Goal: Task Accomplishment & Management: Use online tool/utility

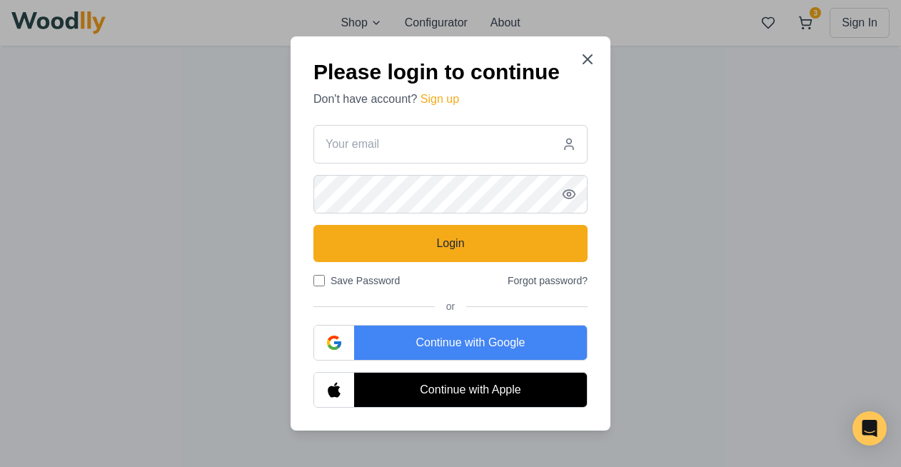
type input "[EMAIL_ADDRESS][DOMAIN_NAME]"
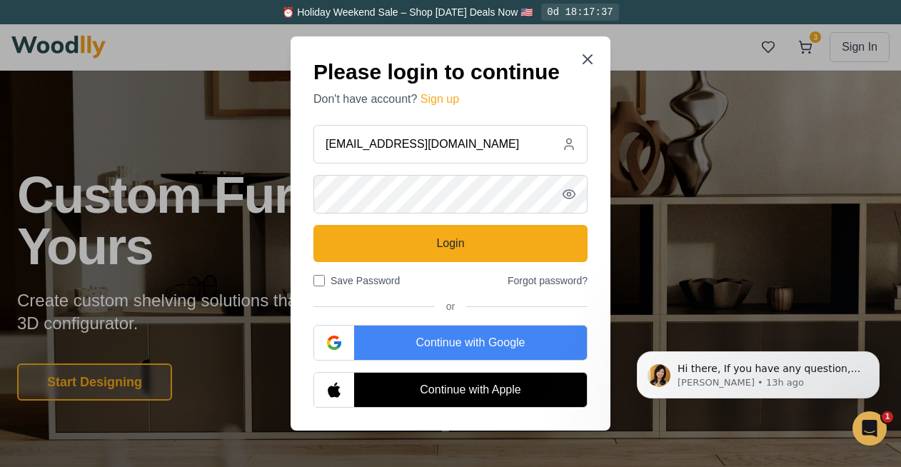
click at [316, 284] on input "Save Password" at bounding box center [319, 280] width 11 height 11
checkbox input "true"
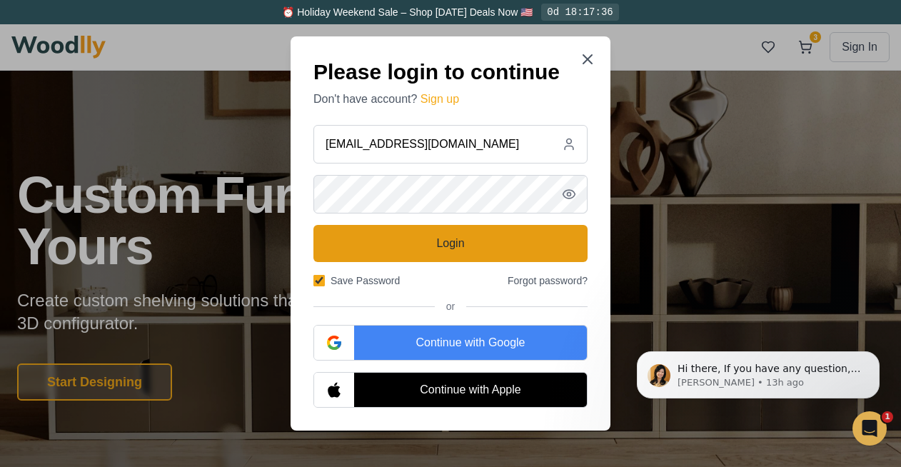
click at [406, 245] on button "Login" at bounding box center [451, 243] width 274 height 37
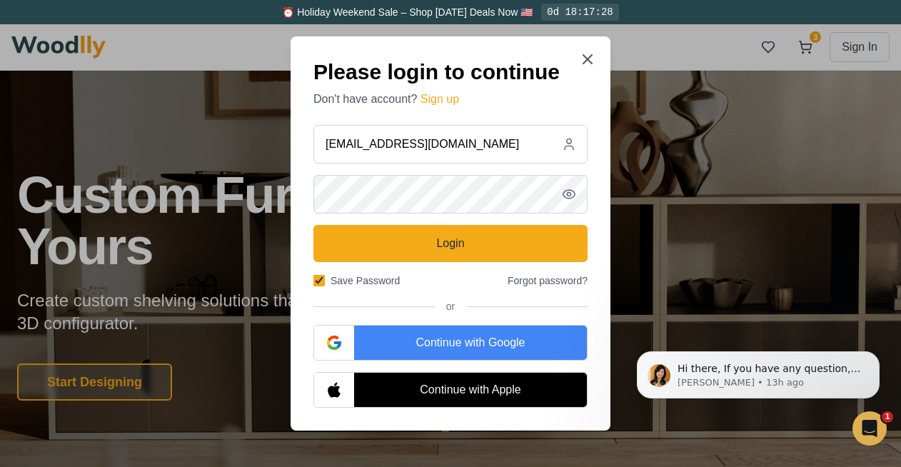
click at [574, 194] on icon "button" at bounding box center [569, 194] width 12 height 9
click at [296, 190] on div "Please login to continue Don't have account? Sign up karabboettcher@gmail.com L…" at bounding box center [451, 233] width 320 height 394
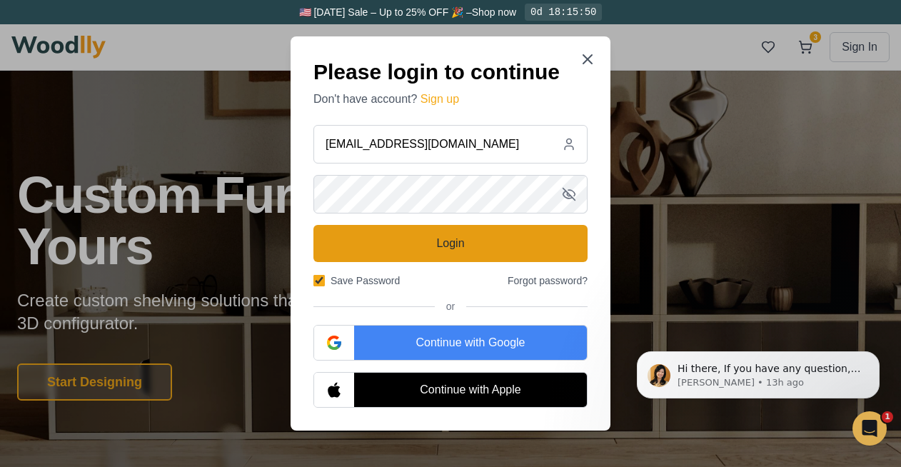
click at [462, 238] on button "Login" at bounding box center [451, 243] width 274 height 37
click at [434, 253] on button "Login" at bounding box center [451, 243] width 274 height 37
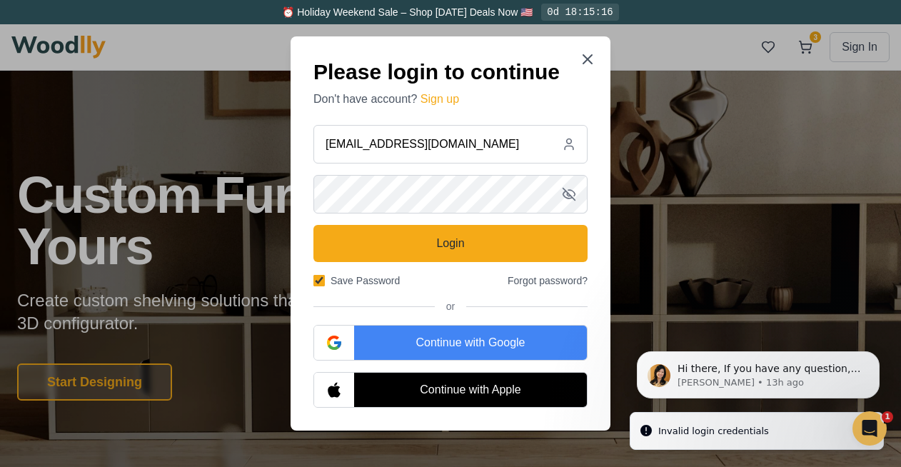
click at [849, 440] on li "Invalid login credentials" at bounding box center [757, 431] width 254 height 39
click at [862, 431] on icon "Open Intercom Messenger" at bounding box center [868, 427] width 24 height 24
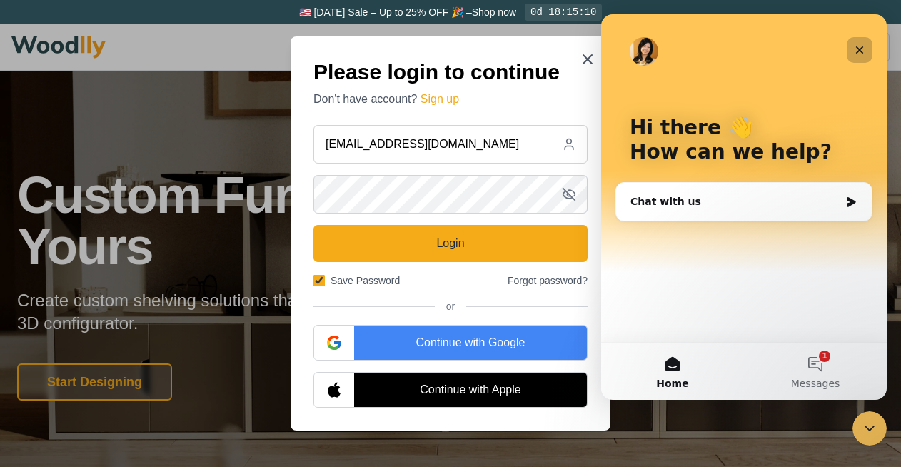
click at [866, 52] on div "Close" at bounding box center [860, 50] width 26 height 26
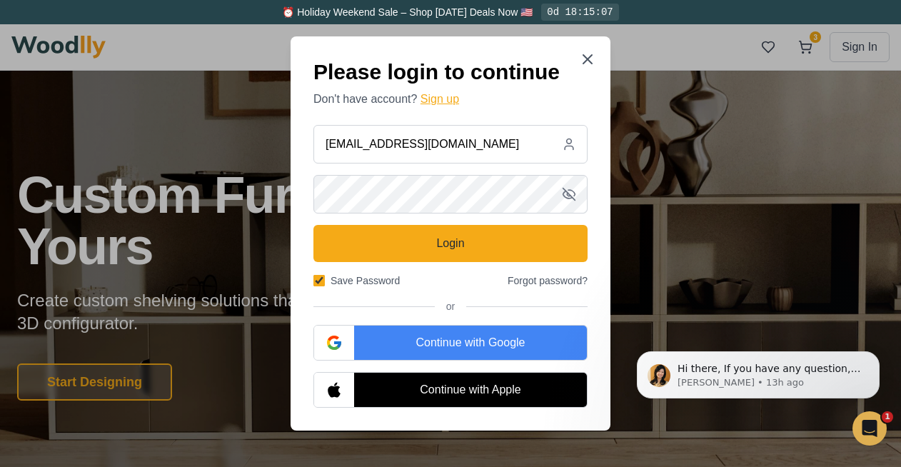
click at [458, 101] on button "Sign up" at bounding box center [440, 99] width 39 height 17
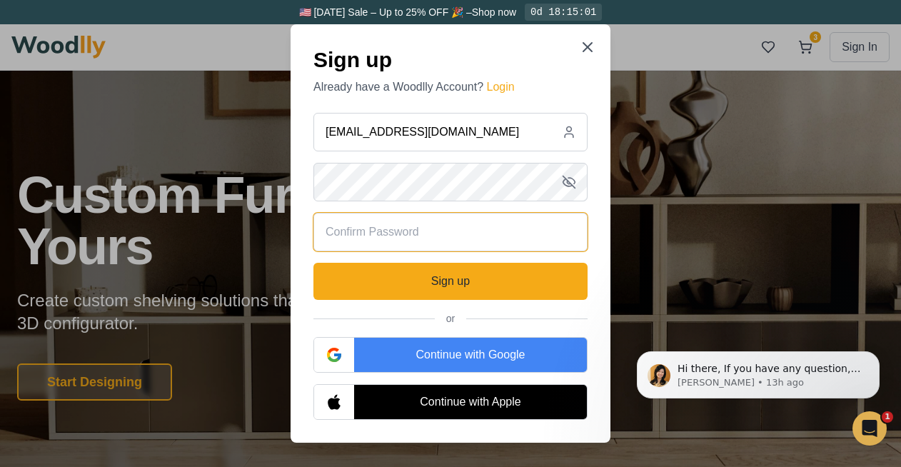
click at [435, 242] on input "text" at bounding box center [451, 232] width 274 height 39
click at [384, 230] on input "text" at bounding box center [451, 232] width 274 height 39
paste input "vQ@E!tUftysy9"
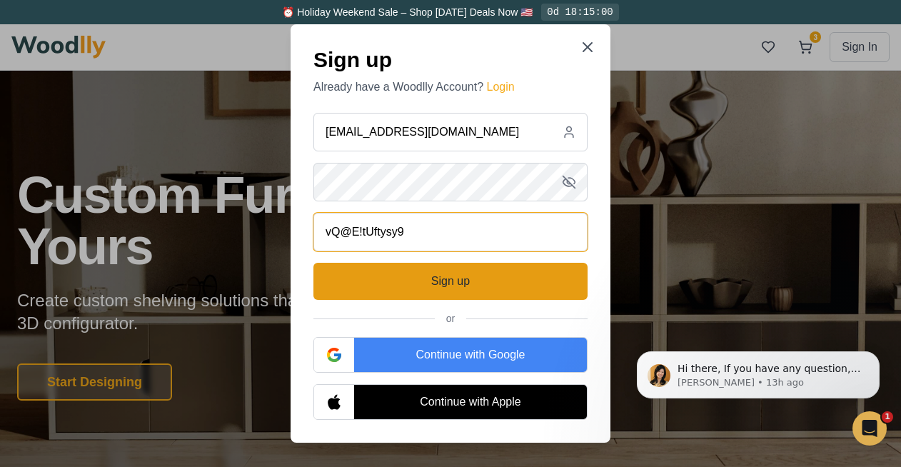
type input "vQ@E!tUftysy9"
click at [411, 276] on button "Sign up" at bounding box center [451, 281] width 274 height 37
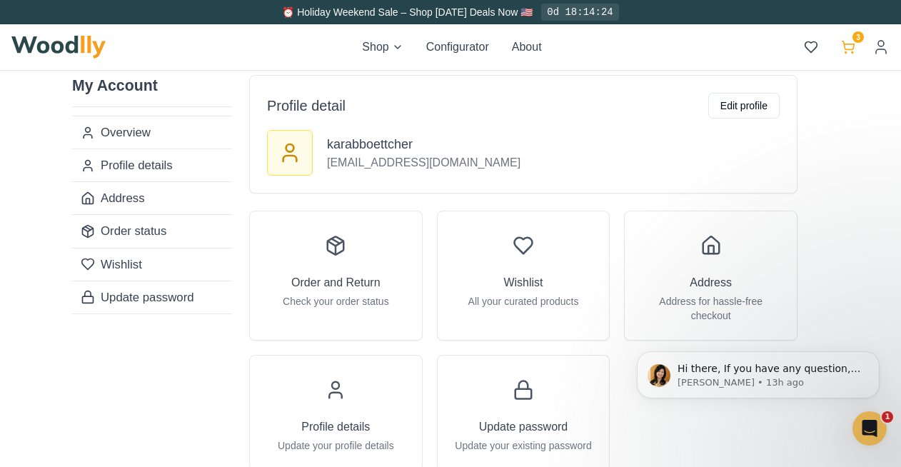
click at [846, 48] on icon at bounding box center [848, 47] width 14 height 14
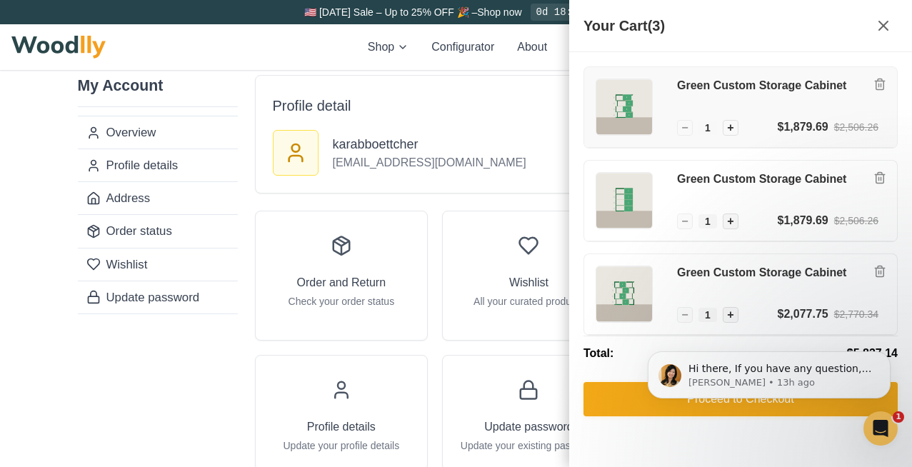
click at [811, 84] on h3 "Green Custom Storage Cabinet" at bounding box center [777, 86] width 201 height 15
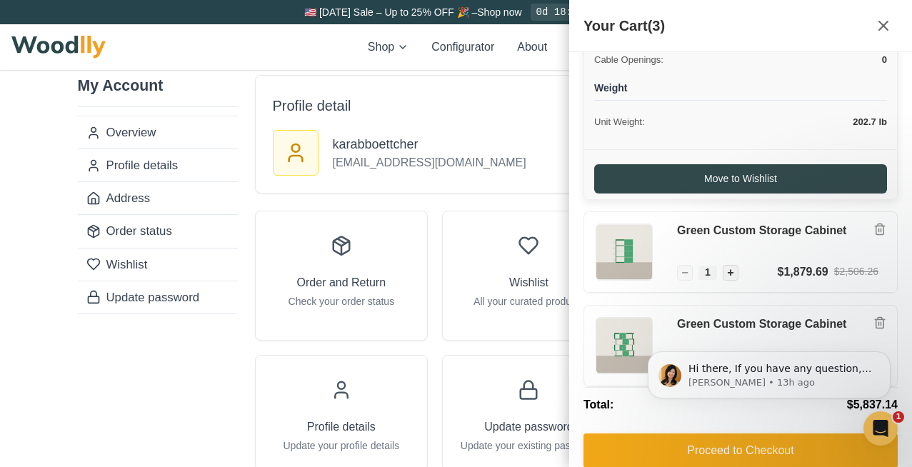
scroll to position [483, 0]
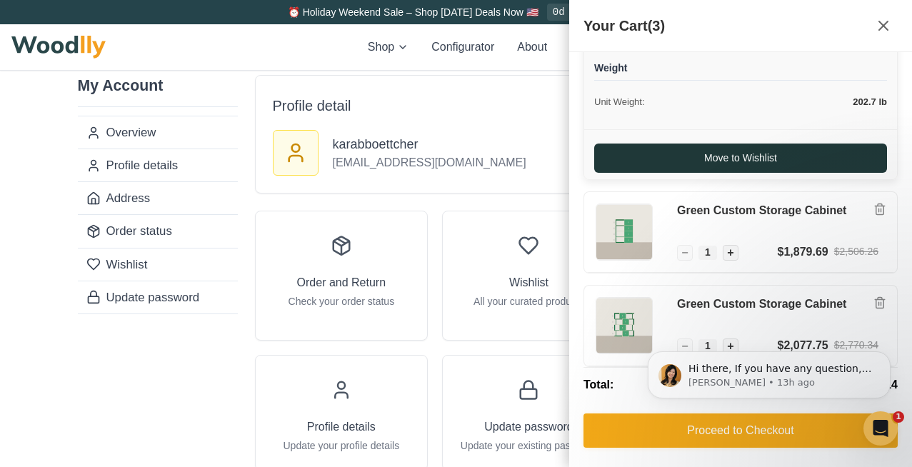
click at [720, 159] on button "Move to Wishlist" at bounding box center [740, 158] width 293 height 29
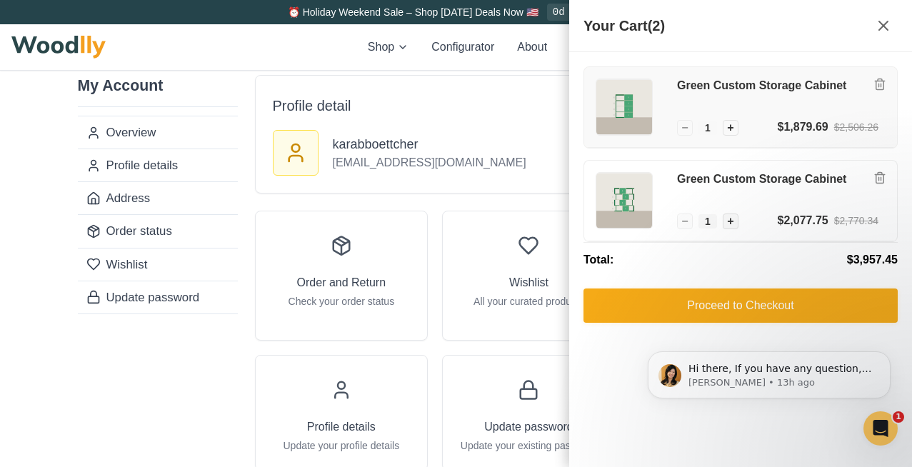
click at [817, 89] on h3 "Green Custom Storage Cabinet" at bounding box center [777, 86] width 201 height 15
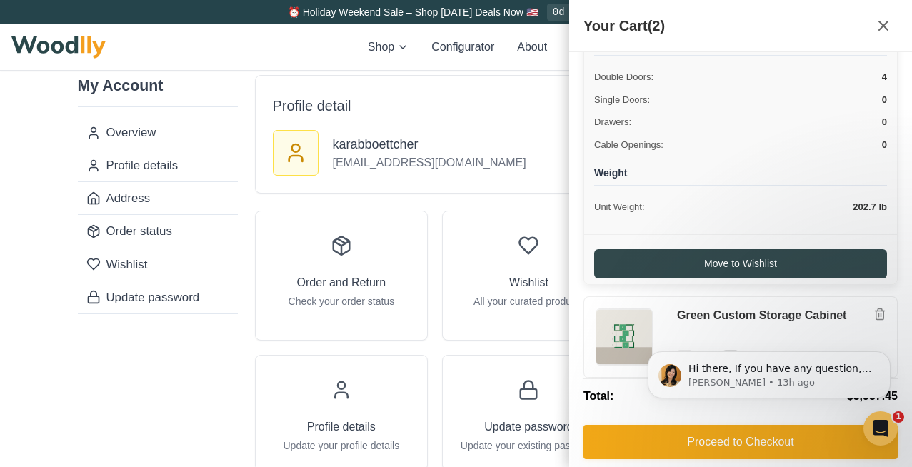
scroll to position [390, 0]
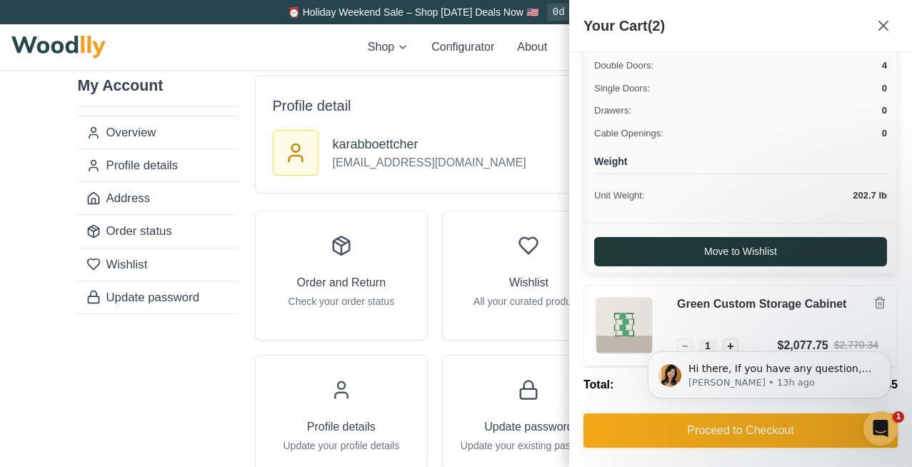
click at [751, 246] on button "Move to Wishlist" at bounding box center [740, 251] width 293 height 29
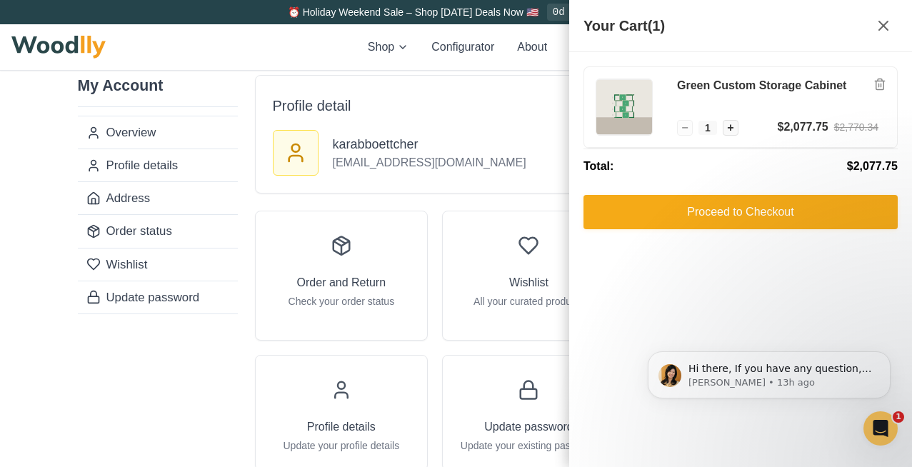
scroll to position [0, 0]
click at [748, 85] on h3 "Green Custom Storage Cabinet" at bounding box center [777, 86] width 201 height 15
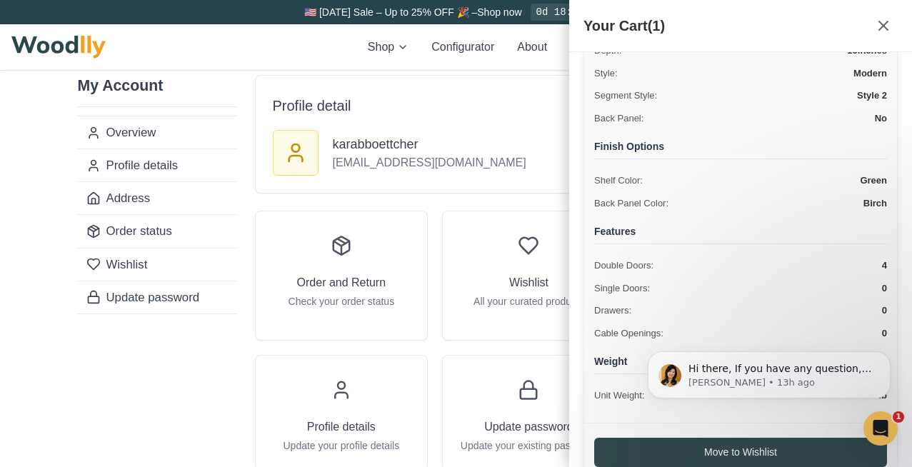
scroll to position [296, 0]
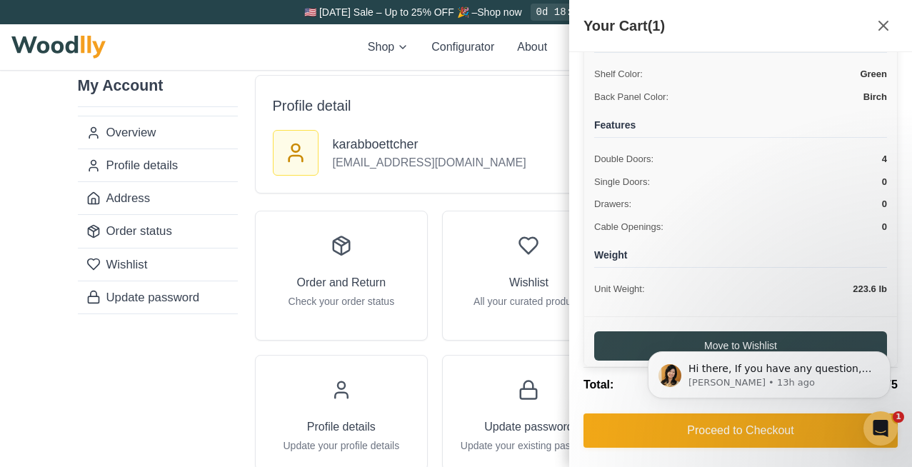
click at [654, 345] on body "Hi there, If you have any question, we are right here for you. 😊 Anna • 13h ago" at bounding box center [769, 375] width 274 height 96
click at [712, 344] on div "Hi there, If you have any question, we are right here for you. 😊 Anna • 13h ago" at bounding box center [769, 309] width 263 height 179
click at [722, 341] on div "Hi there, If you have any question, we are right here for you. 😊 Anna • 13h ago" at bounding box center [769, 309] width 263 height 179
click at [888, 357] on icon "Dismiss notification" at bounding box center [885, 355] width 5 height 5
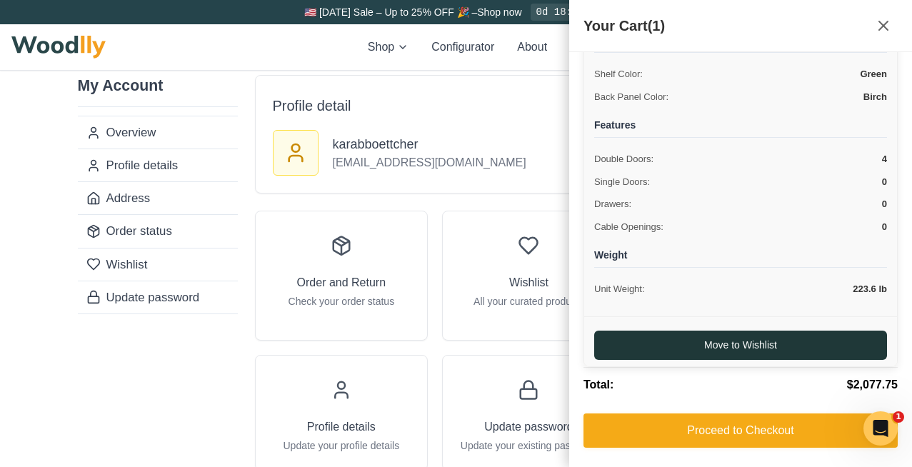
click at [793, 345] on button "Move to Wishlist" at bounding box center [740, 345] width 293 height 29
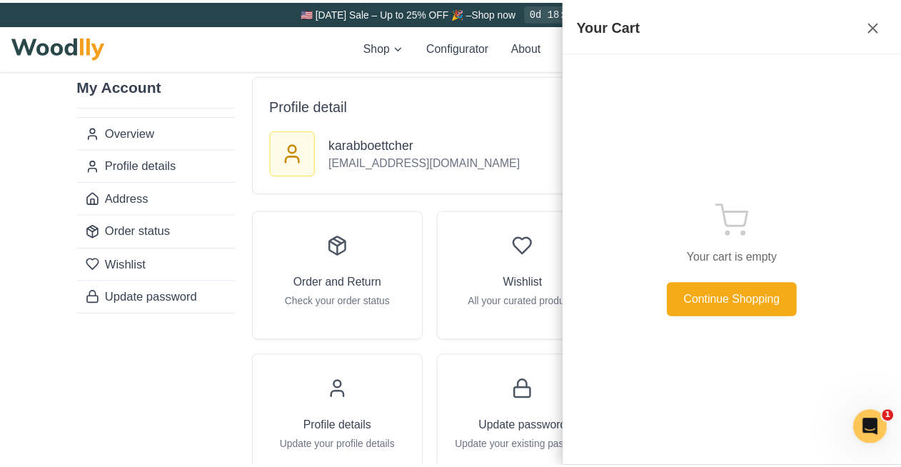
scroll to position [0, 0]
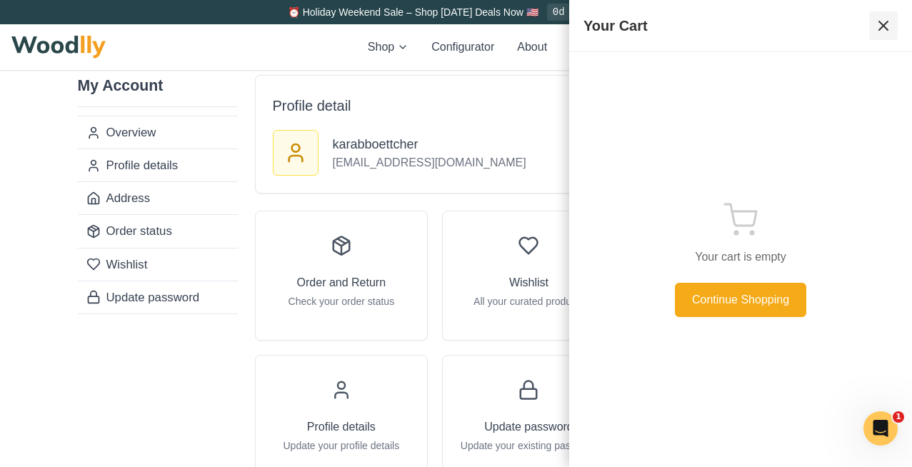
click at [879, 26] on icon at bounding box center [883, 25] width 17 height 17
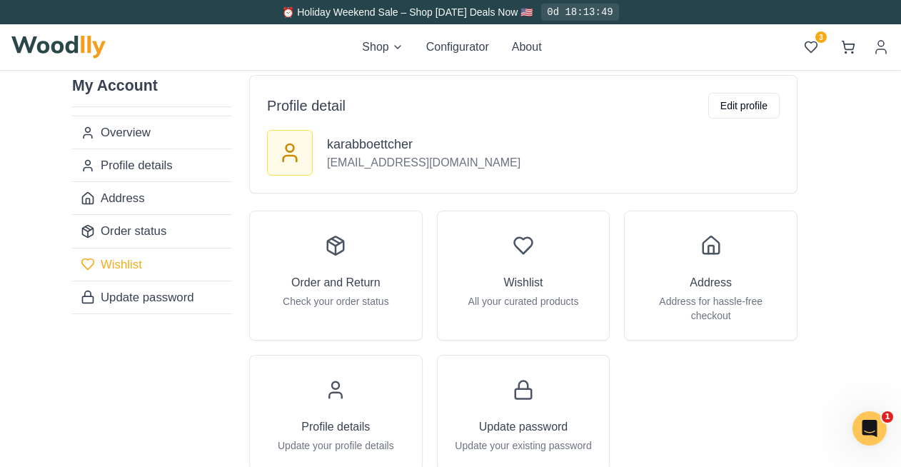
click at [144, 268] on link "Wishlist" at bounding box center [152, 264] width 160 height 33
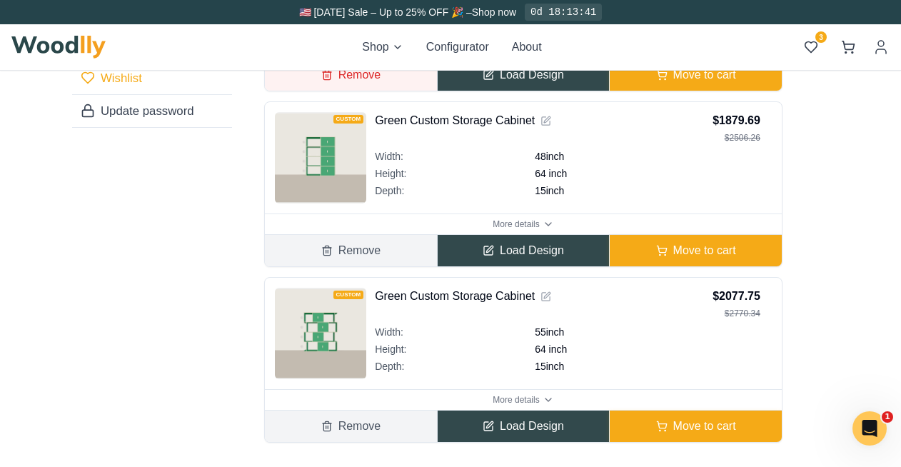
scroll to position [196, 0]
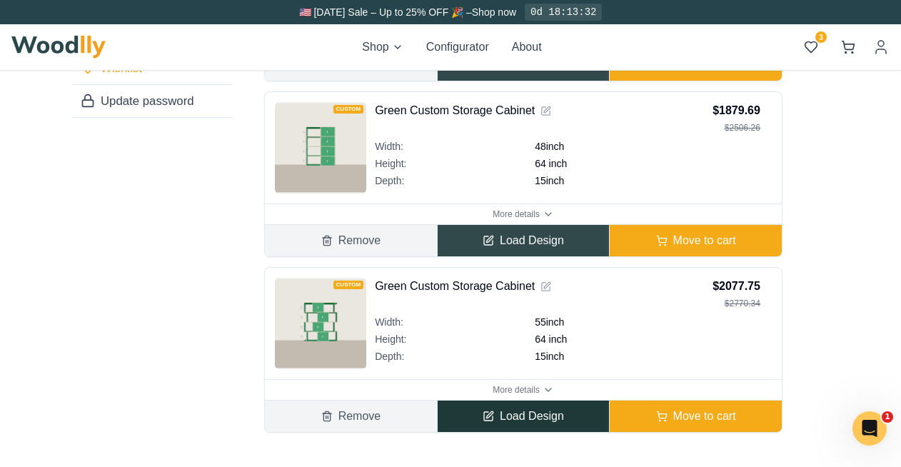
click at [531, 418] on button "Load Design" at bounding box center [523, 416] width 173 height 31
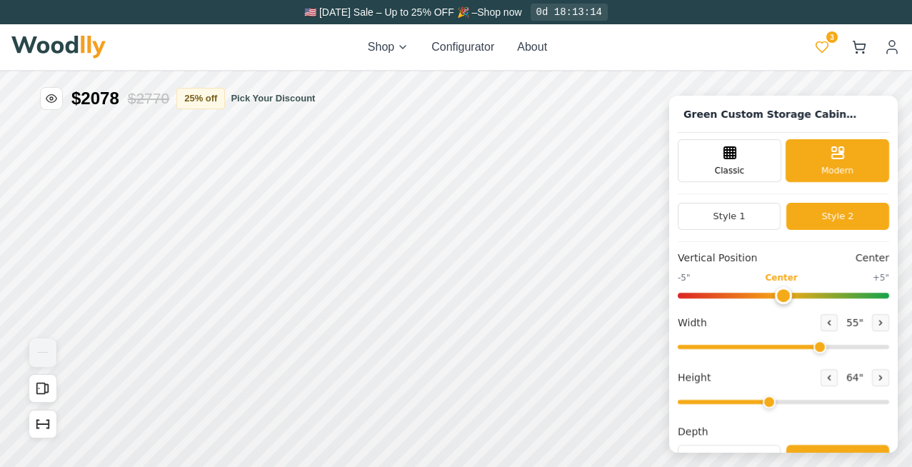
click at [831, 45] on button "3" at bounding box center [822, 47] width 26 height 26
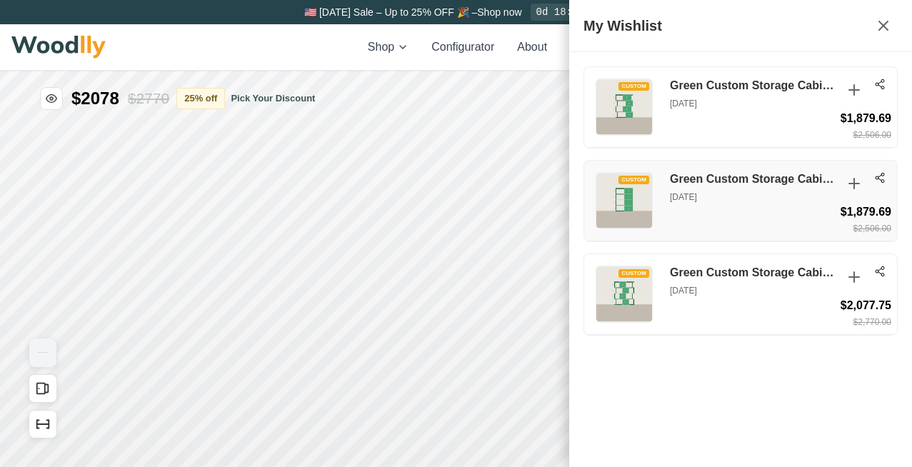
click at [718, 178] on h3 "Green Custom Storage Cabinet" at bounding box center [752, 179] width 164 height 15
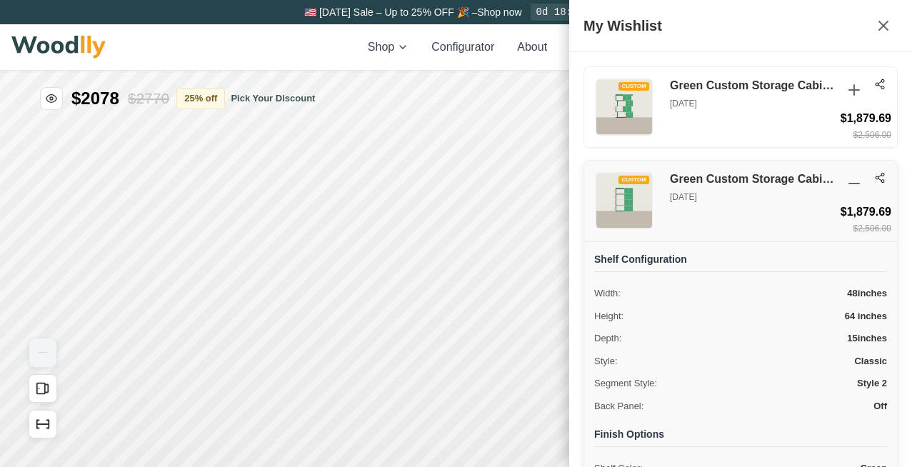
click at [718, 178] on h3 "Green Custom Storage Cabinet" at bounding box center [752, 179] width 164 height 15
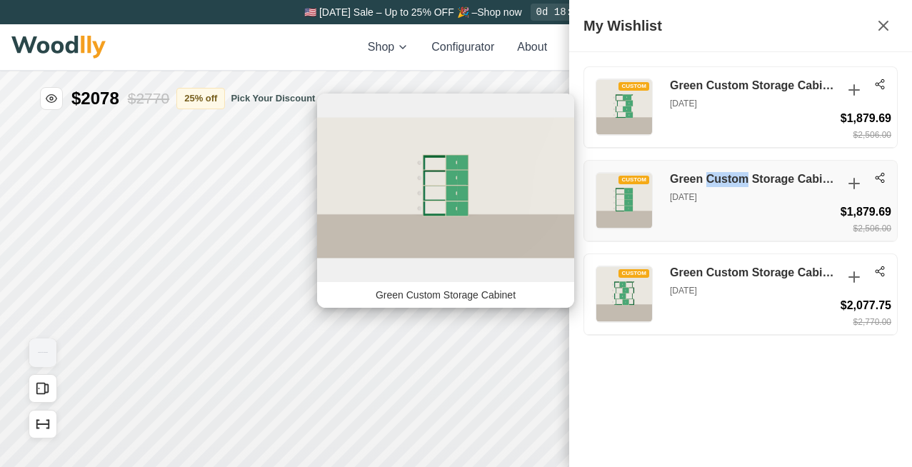
click at [618, 211] on img at bounding box center [624, 201] width 56 height 56
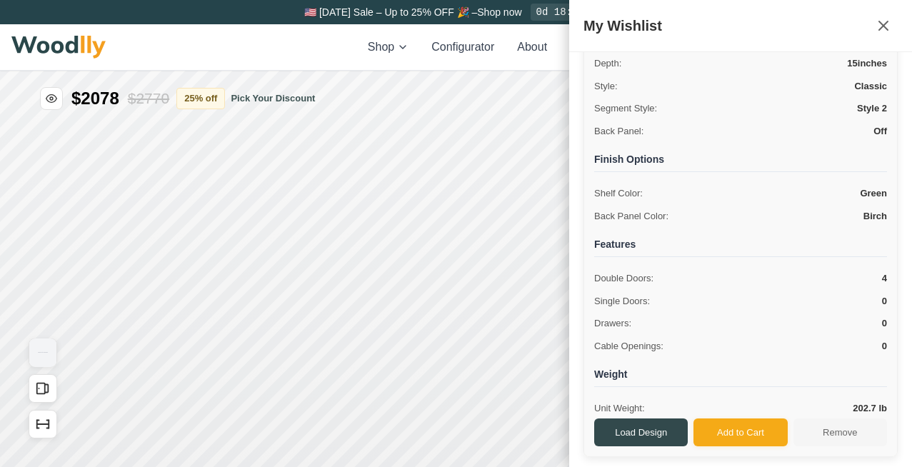
scroll to position [275, 0]
click at [631, 428] on button "Load Design" at bounding box center [641, 433] width 94 height 29
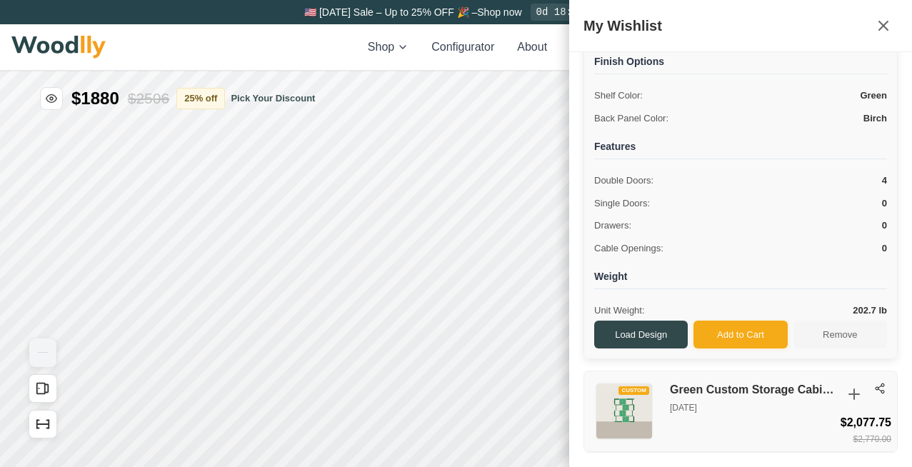
click at [715, 425] on div "CUSTOM Green Custom Storage Cabinet [DATE] $2,077.75 $2,770.00" at bounding box center [740, 411] width 313 height 81
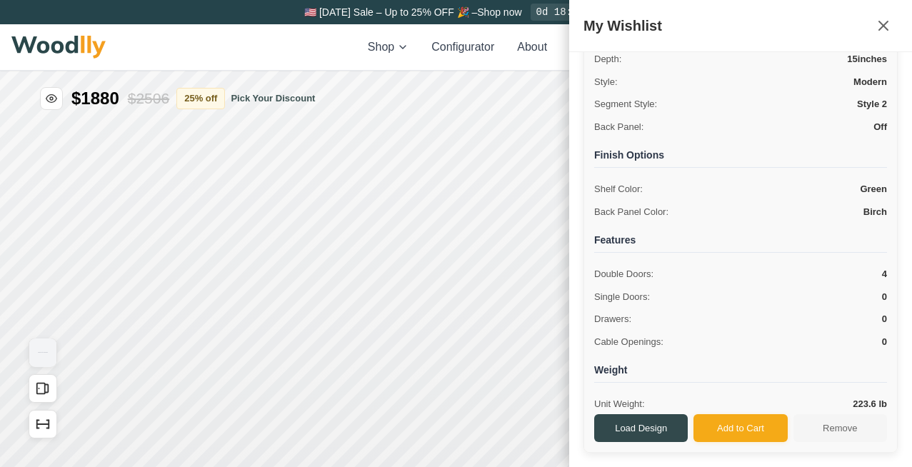
scroll to position [0, 0]
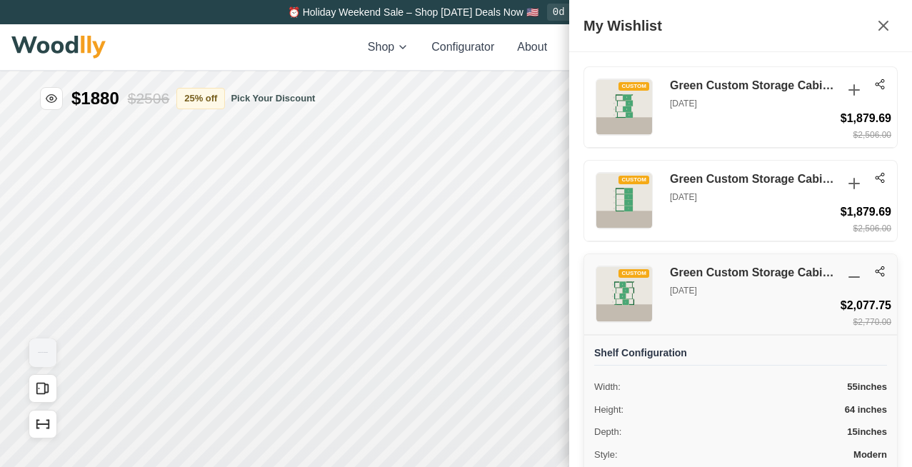
click at [688, 271] on h3 "Green Custom Storage Cabinet" at bounding box center [752, 273] width 164 height 15
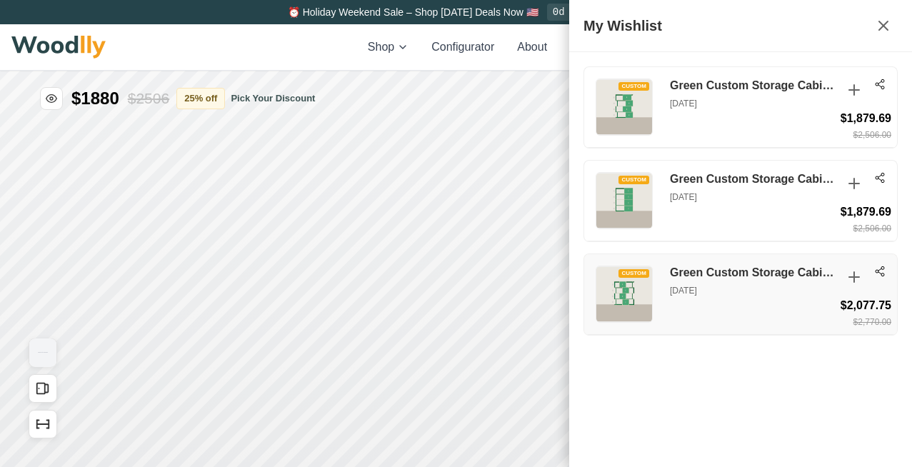
click at [707, 275] on h3 "Green Custom Storage Cabinet" at bounding box center [752, 273] width 164 height 15
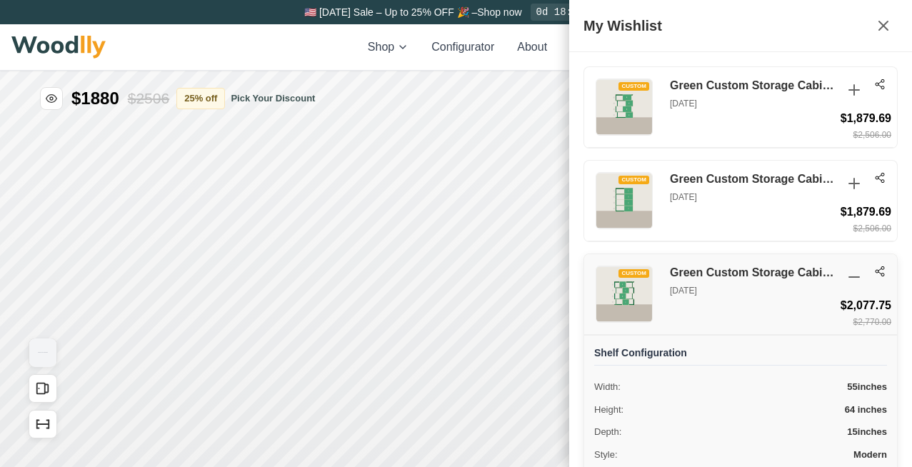
scroll to position [373, 0]
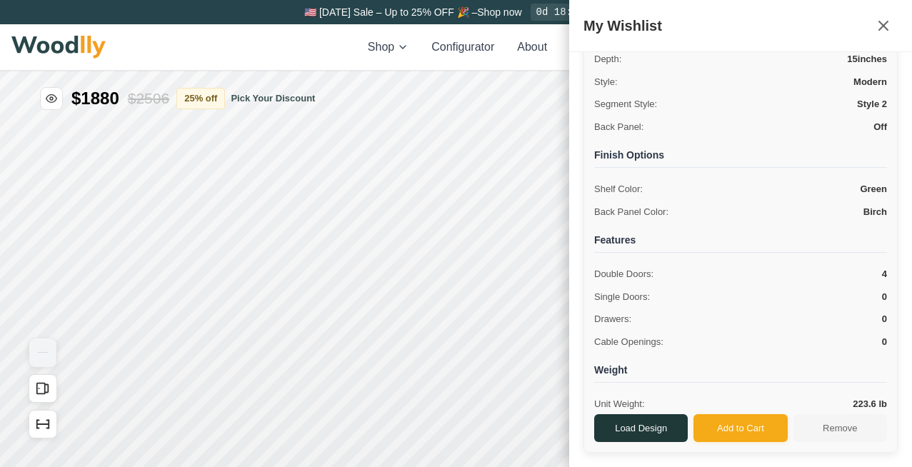
click at [655, 427] on button "Load Design" at bounding box center [641, 428] width 94 height 29
click at [885, 30] on icon at bounding box center [883, 25] width 17 height 17
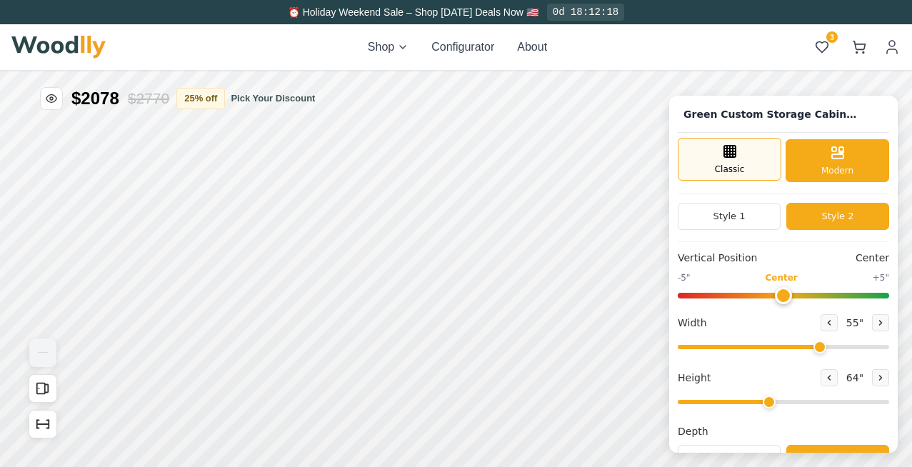
click at [754, 146] on div "Classic" at bounding box center [730, 159] width 104 height 43
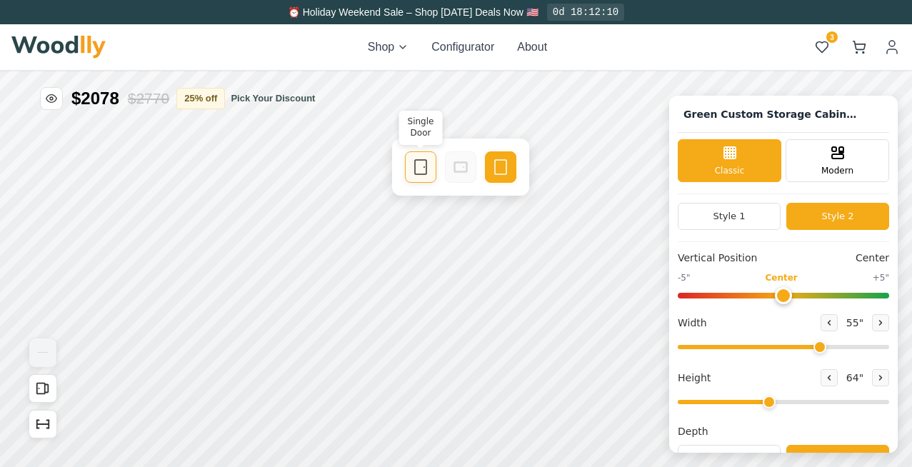
click at [421, 166] on icon at bounding box center [420, 167] width 17 height 17
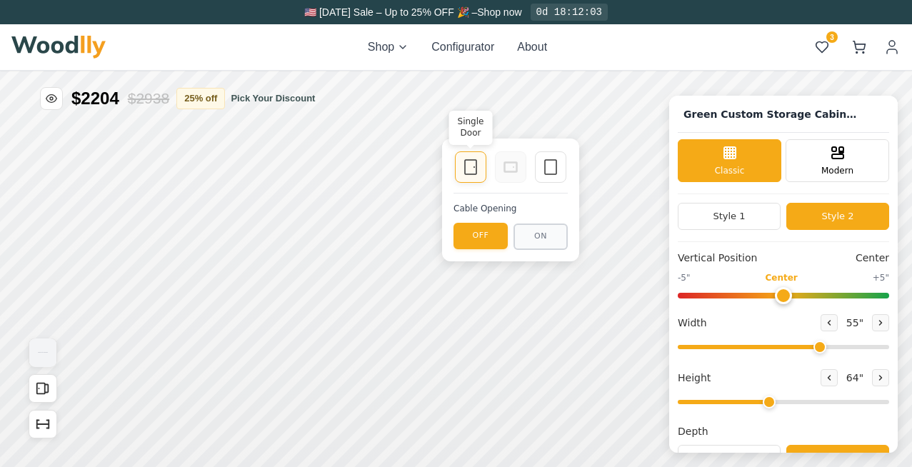
click at [472, 165] on icon at bounding box center [470, 167] width 17 height 17
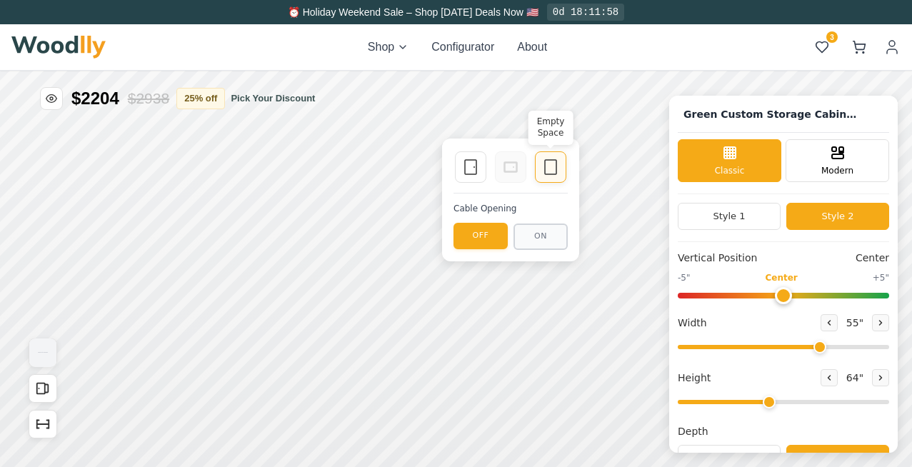
click at [554, 176] on div "Empty Space" at bounding box center [550, 166] width 31 height 31
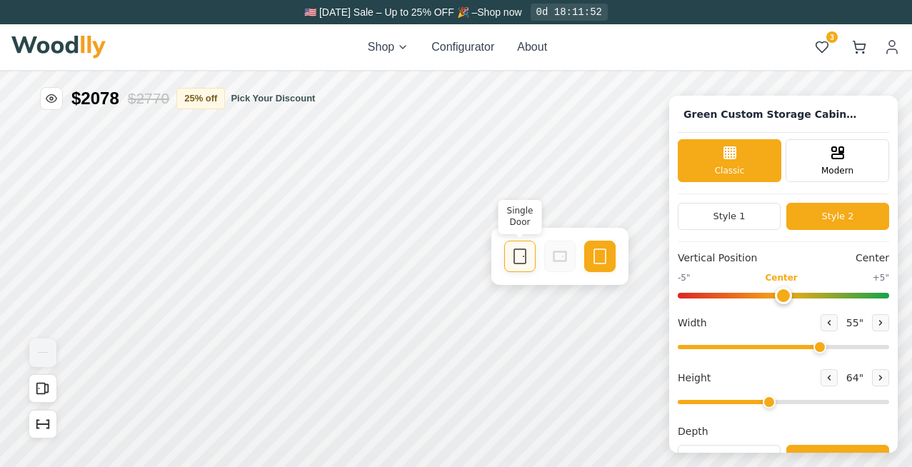
click at [528, 254] on icon at bounding box center [519, 256] width 17 height 17
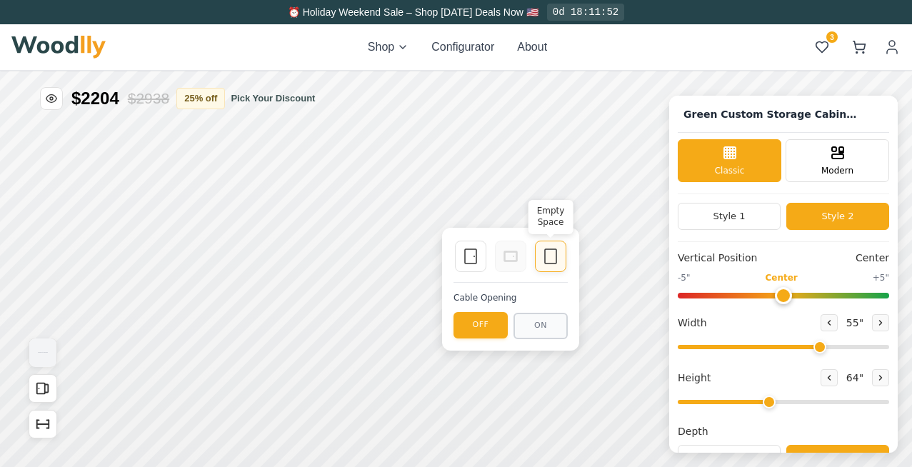
click at [557, 259] on icon at bounding box center [550, 256] width 17 height 17
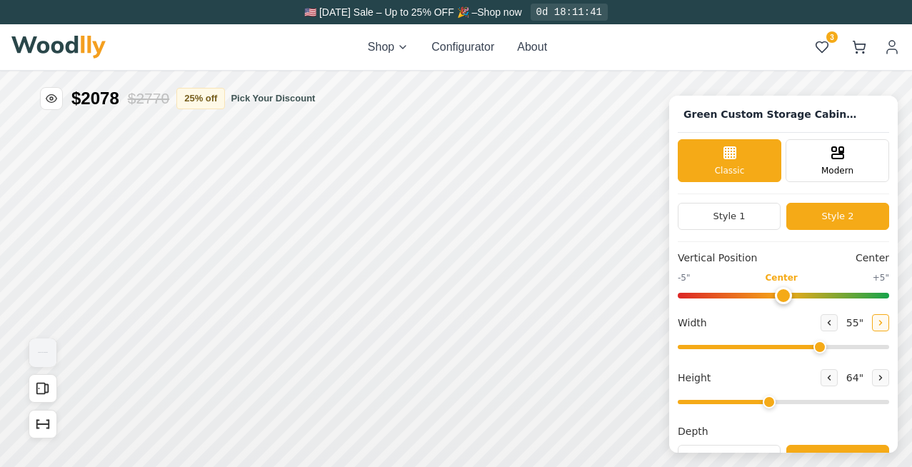
click at [881, 322] on button at bounding box center [880, 322] width 17 height 17
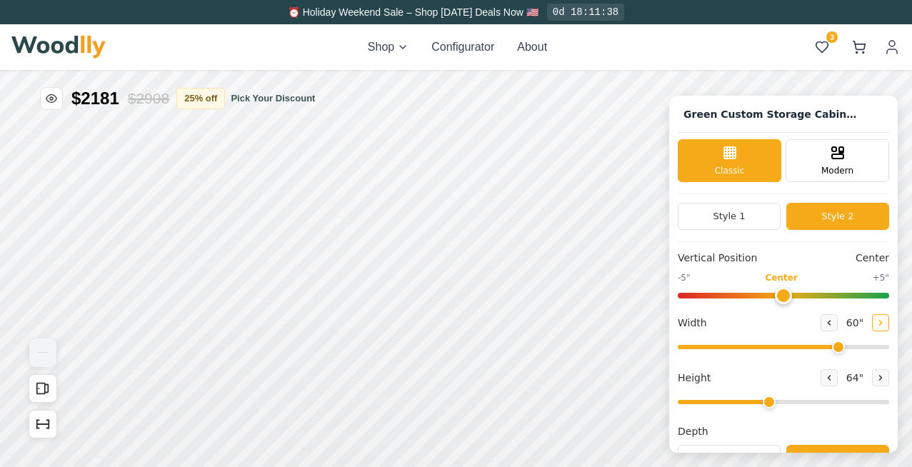
click at [881, 322] on button at bounding box center [880, 322] width 17 height 17
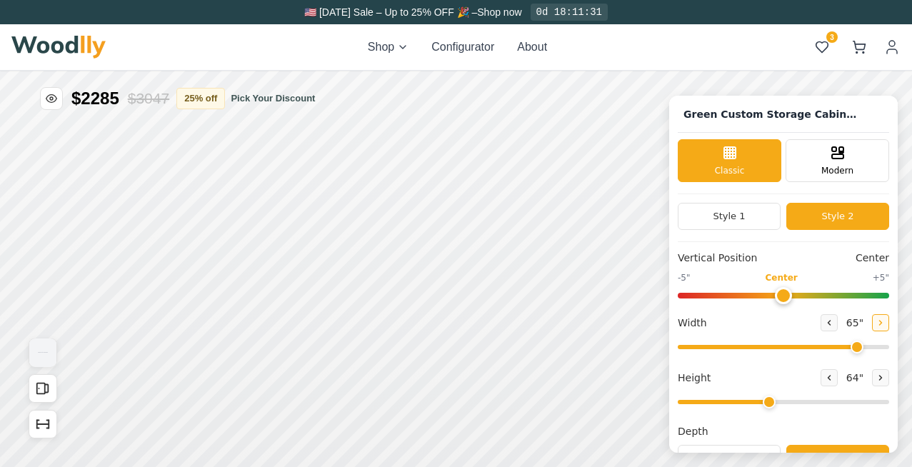
click at [881, 322] on button at bounding box center [880, 322] width 17 height 17
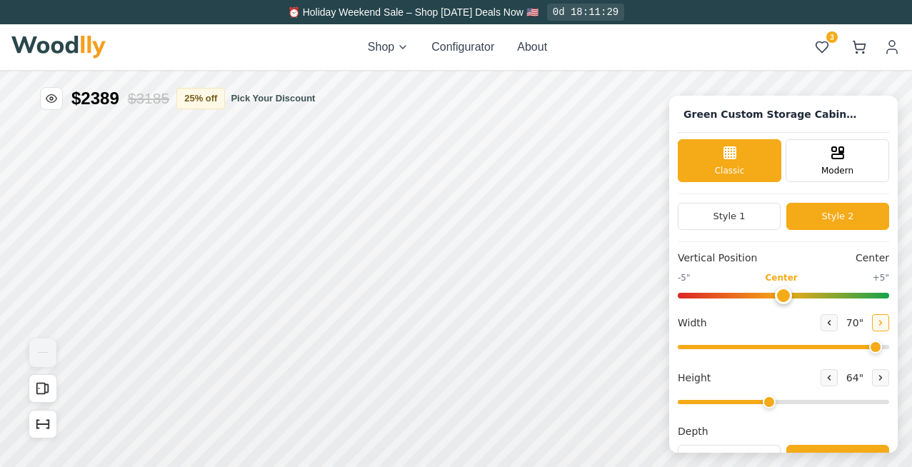
click at [881, 322] on button at bounding box center [880, 322] width 17 height 17
type input "72"
click at [827, 381] on icon at bounding box center [829, 378] width 9 height 9
type input "3"
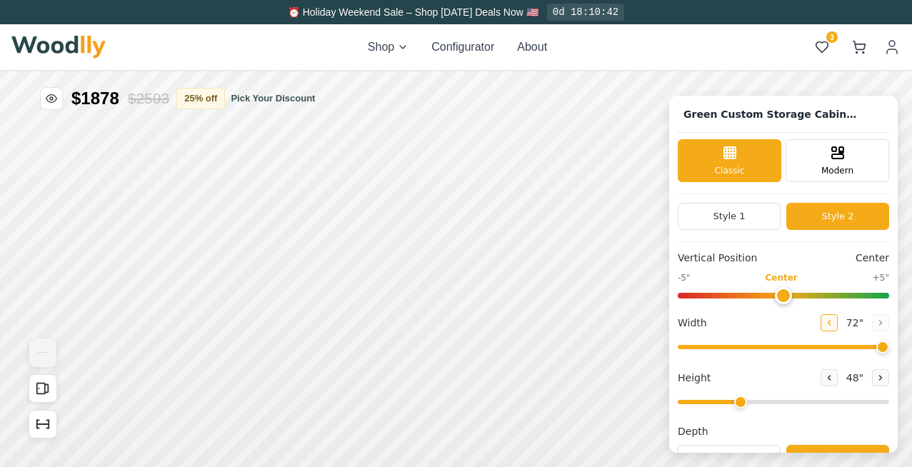
click at [826, 326] on icon at bounding box center [829, 323] width 9 height 9
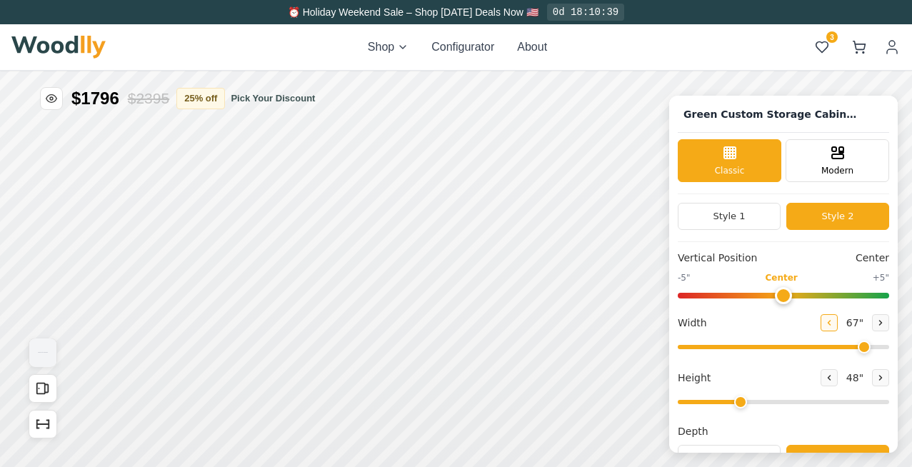
click at [826, 326] on icon at bounding box center [829, 323] width 9 height 9
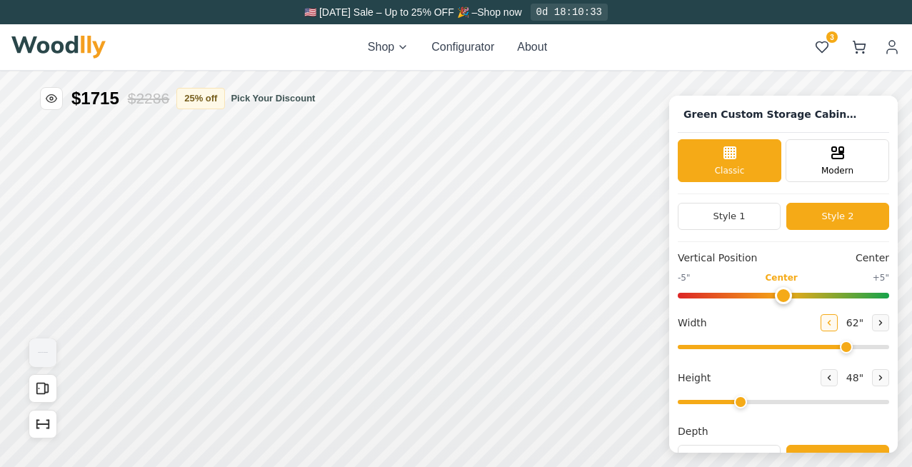
click at [826, 326] on icon at bounding box center [829, 323] width 9 height 9
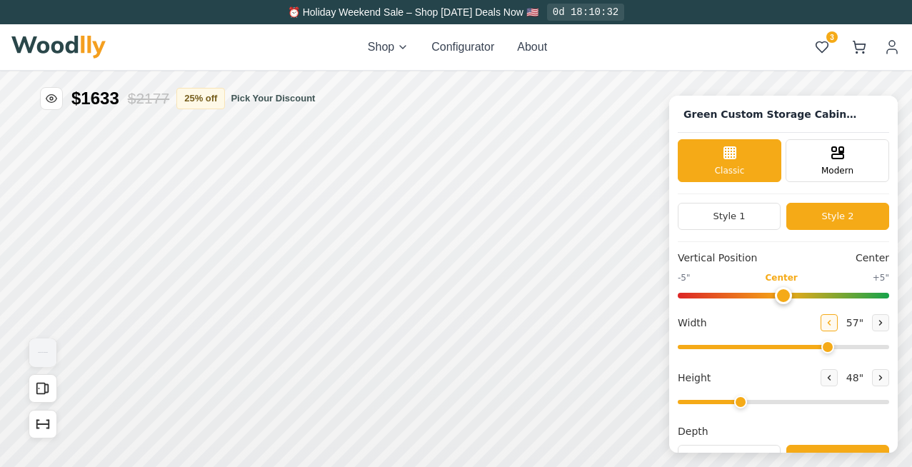
click at [826, 326] on icon at bounding box center [829, 323] width 9 height 9
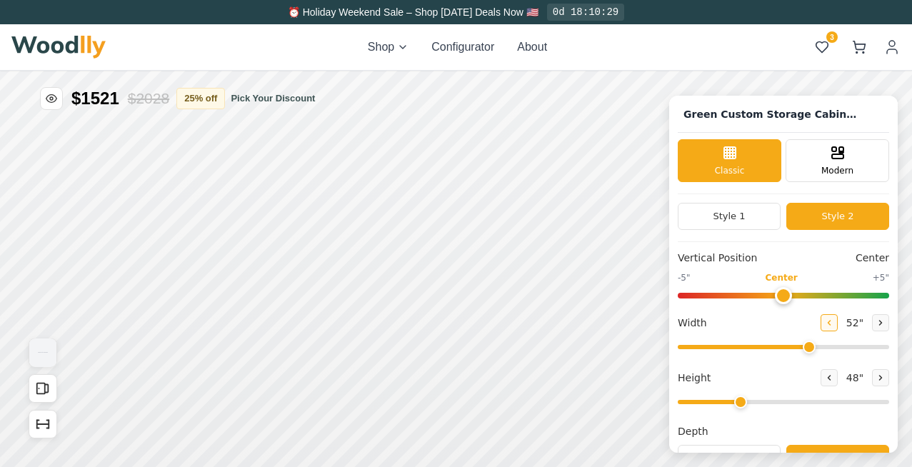
click at [826, 326] on icon at bounding box center [829, 323] width 9 height 9
type input "48"
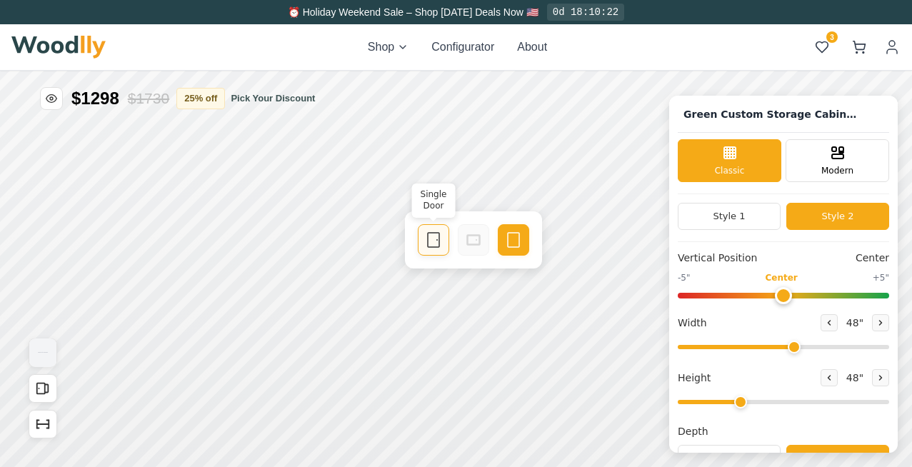
click at [426, 250] on div "Single Door" at bounding box center [433, 239] width 31 height 31
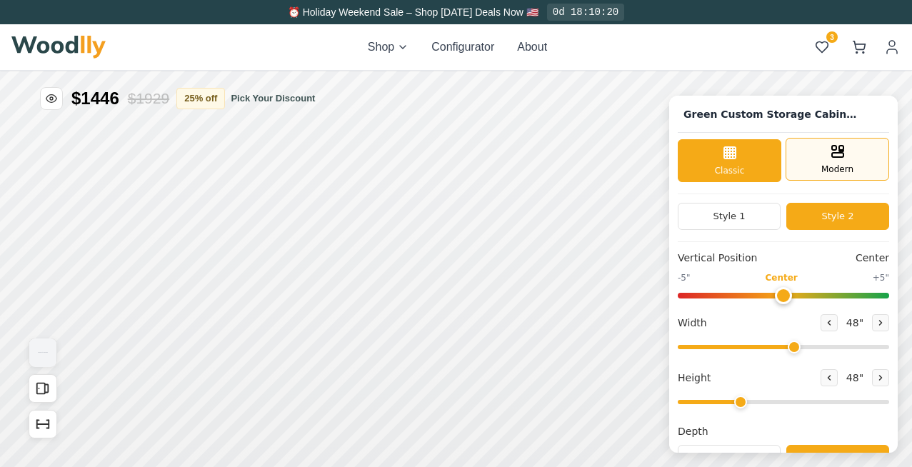
click at [808, 169] on div "Modern" at bounding box center [838, 159] width 104 height 43
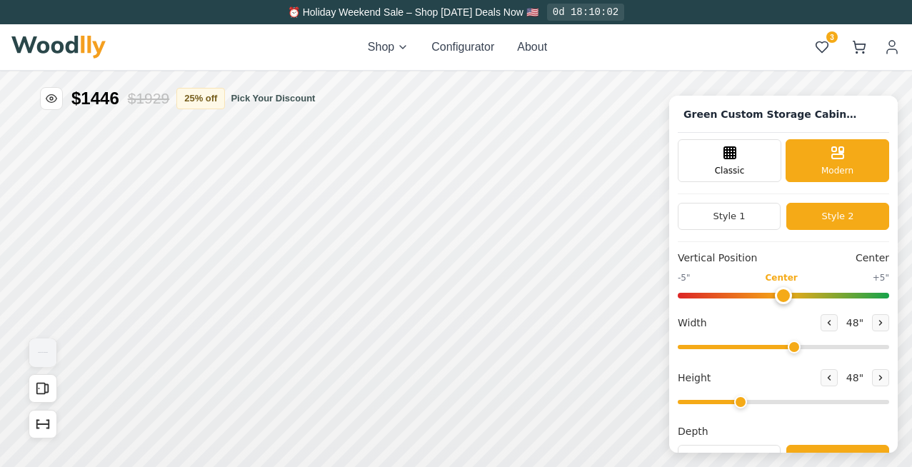
scroll to position [236, 0]
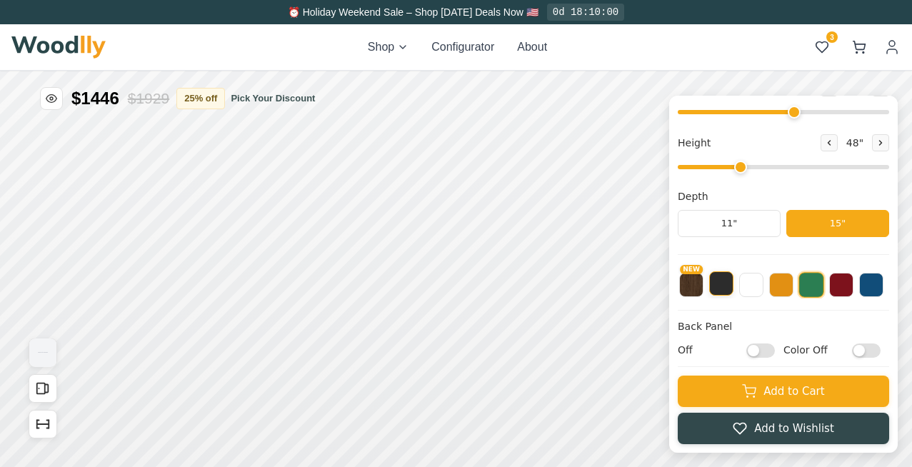
click at [718, 289] on button at bounding box center [721, 283] width 24 height 24
click at [760, 289] on button at bounding box center [751, 283] width 24 height 24
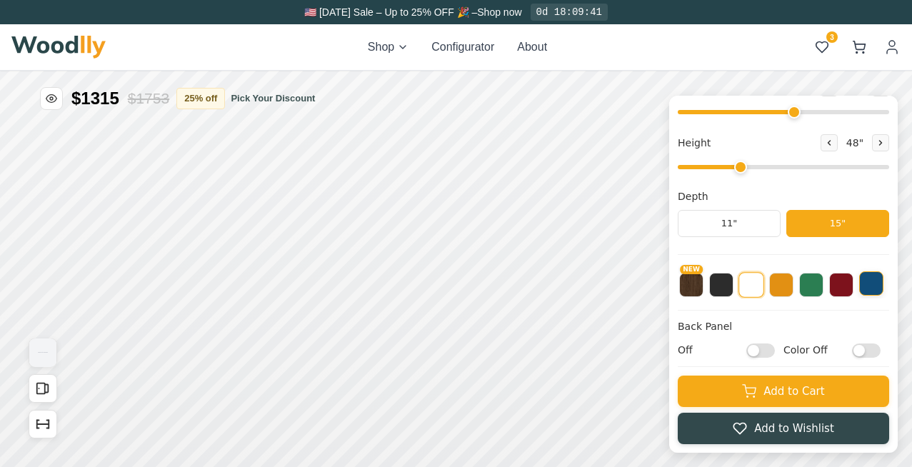
click at [881, 285] on button at bounding box center [871, 283] width 24 height 24
click at [813, 281] on button at bounding box center [811, 283] width 24 height 24
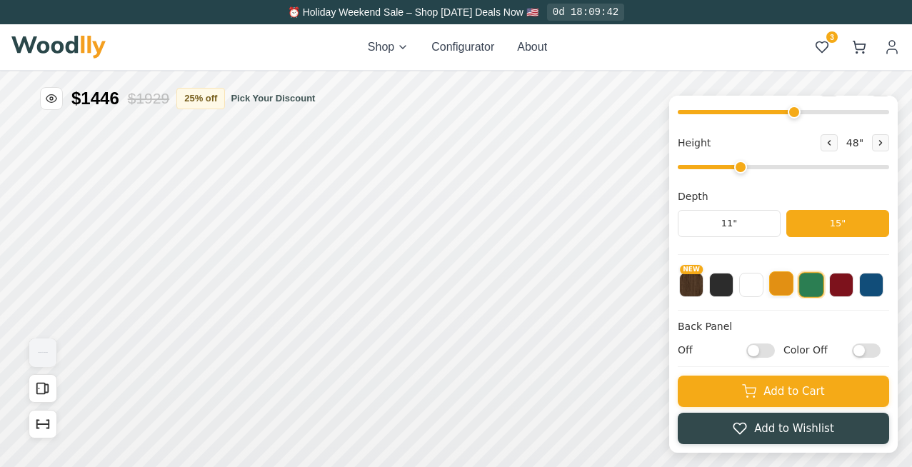
click at [783, 283] on button at bounding box center [781, 283] width 24 height 24
click at [693, 284] on button "NEW" at bounding box center [691, 283] width 24 height 24
click at [722, 285] on button at bounding box center [721, 283] width 24 height 24
click at [808, 287] on button at bounding box center [811, 283] width 24 height 24
click at [768, 353] on input "Off" at bounding box center [760, 351] width 29 height 14
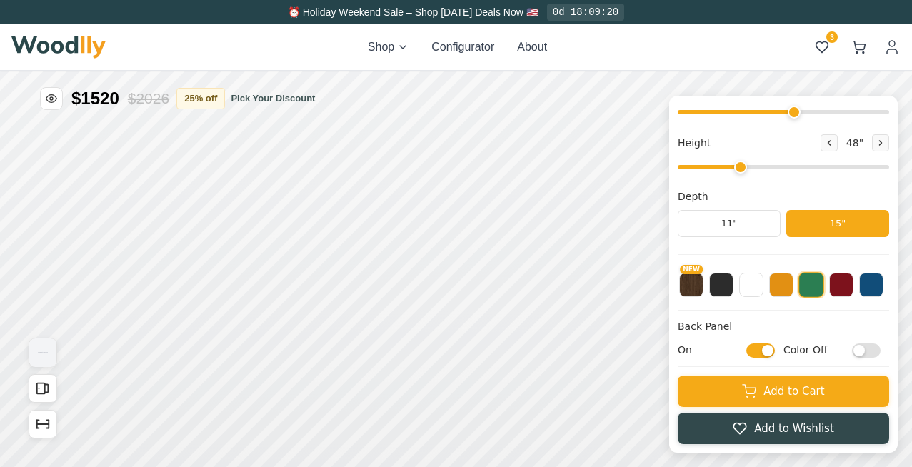
click at [768, 353] on input "On" at bounding box center [760, 351] width 29 height 14
click at [768, 353] on input "Off" at bounding box center [760, 351] width 29 height 14
click at [768, 353] on input "On" at bounding box center [760, 351] width 29 height 14
checkbox input "false"
click at [865, 353] on input "Color Off" at bounding box center [866, 351] width 29 height 14
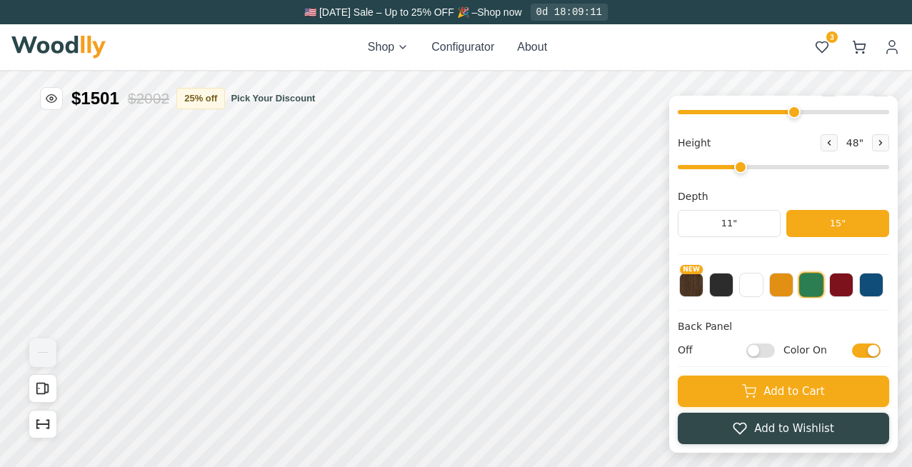
click at [865, 353] on input "Color On" at bounding box center [866, 351] width 29 height 14
click at [865, 353] on input "Color Off" at bounding box center [866, 351] width 29 height 14
click at [865, 353] on input "Color On" at bounding box center [866, 351] width 29 height 14
click at [865, 353] on input "Color Off" at bounding box center [866, 351] width 29 height 14
click at [865, 353] on input "Color On" at bounding box center [866, 351] width 29 height 14
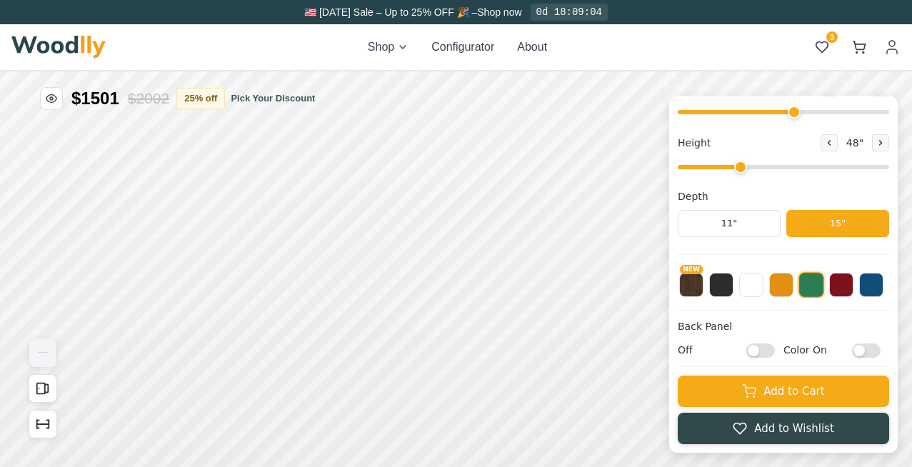
checkbox input "false"
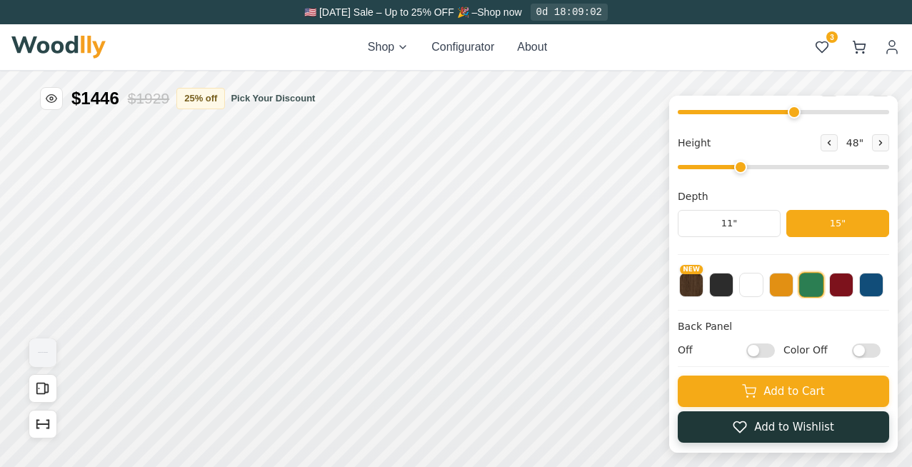
click at [741, 428] on icon at bounding box center [740, 427] width 14 height 14
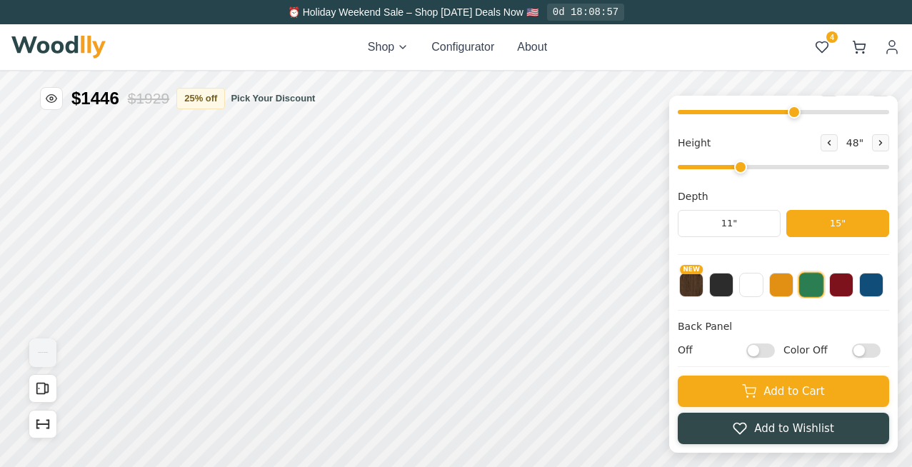
scroll to position [0, 0]
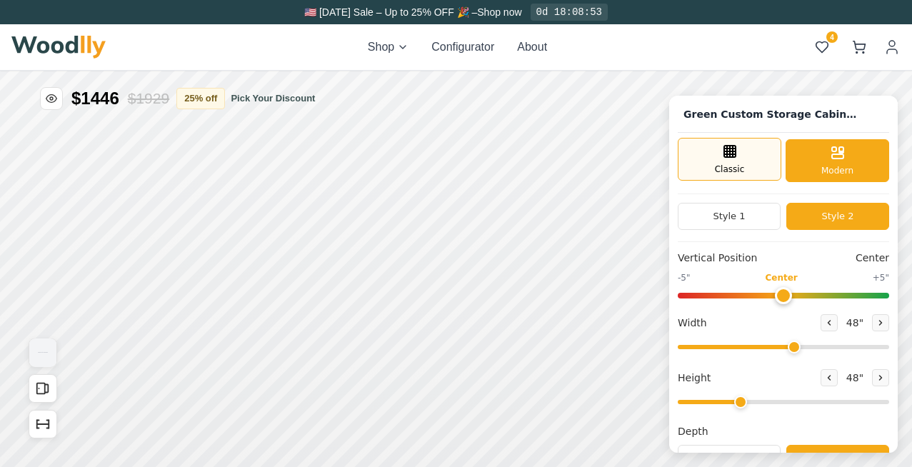
click at [743, 156] on div "Classic" at bounding box center [730, 159] width 104 height 43
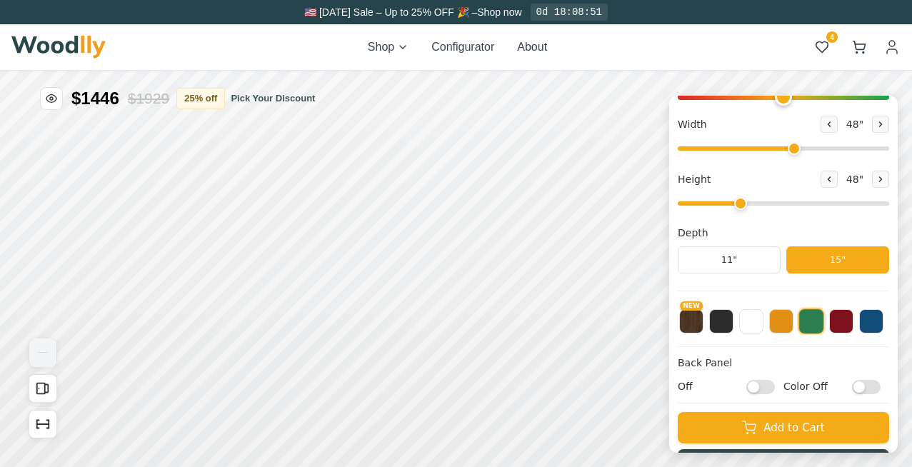
scroll to position [236, 0]
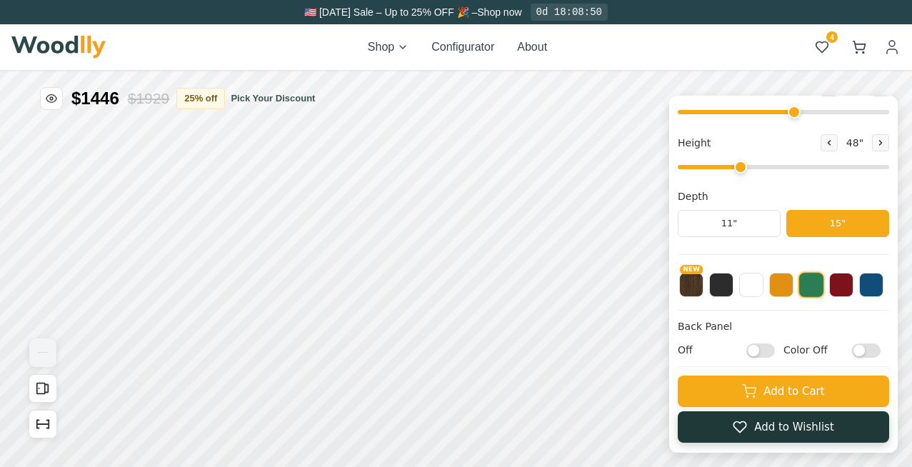
click at [821, 431] on button "Add to Wishlist" at bounding box center [783, 426] width 211 height 31
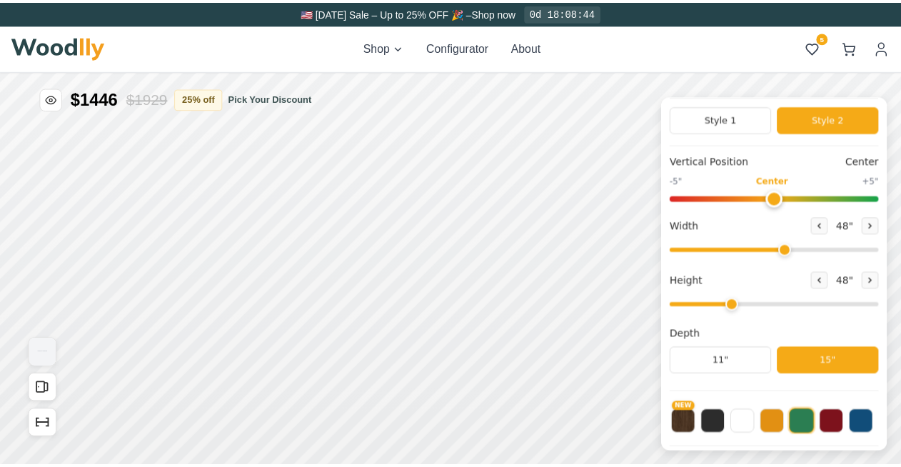
scroll to position [45, 0]
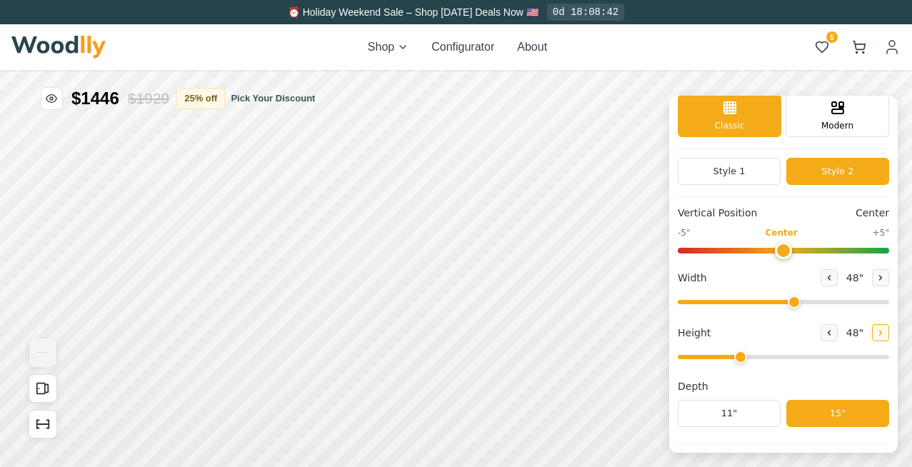
click at [876, 336] on icon at bounding box center [880, 333] width 9 height 9
type input "4"
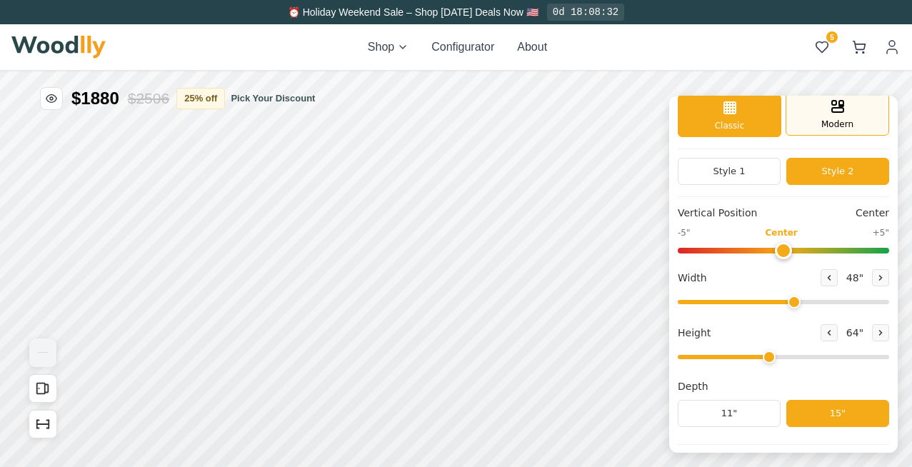
click at [835, 113] on icon at bounding box center [837, 106] width 17 height 17
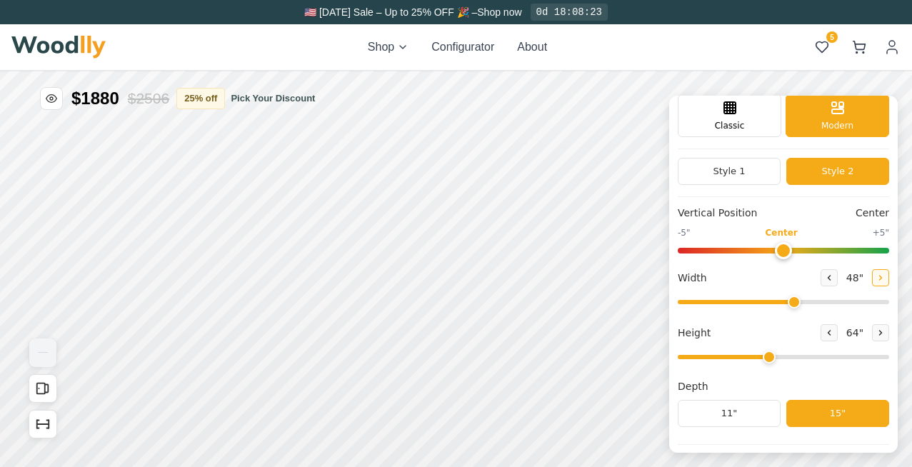
click at [876, 279] on icon at bounding box center [880, 278] width 9 height 9
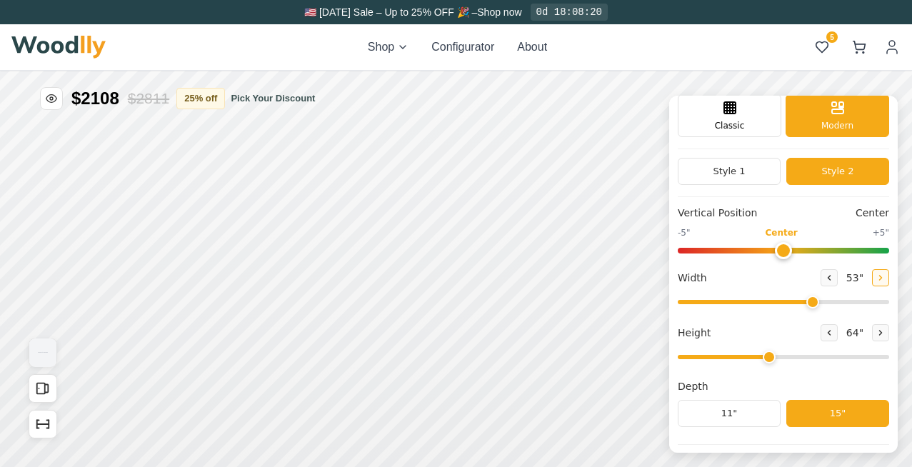
click at [876, 279] on icon at bounding box center [880, 278] width 9 height 9
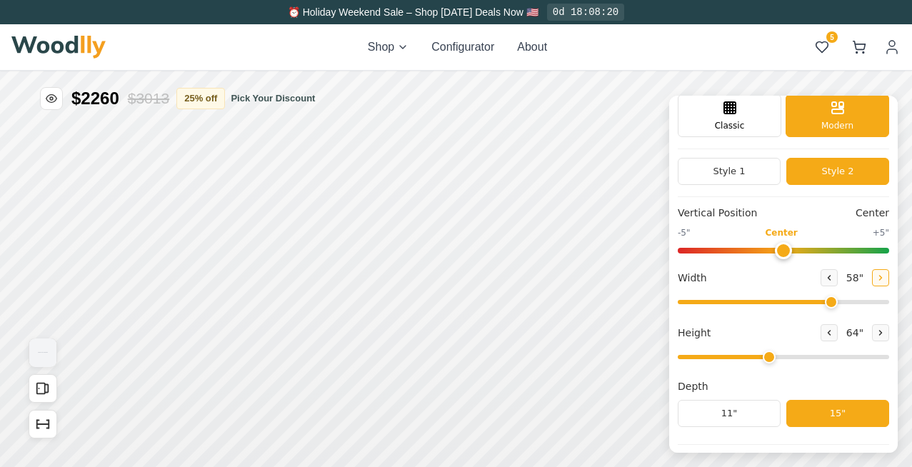
click at [876, 279] on icon at bounding box center [880, 278] width 9 height 9
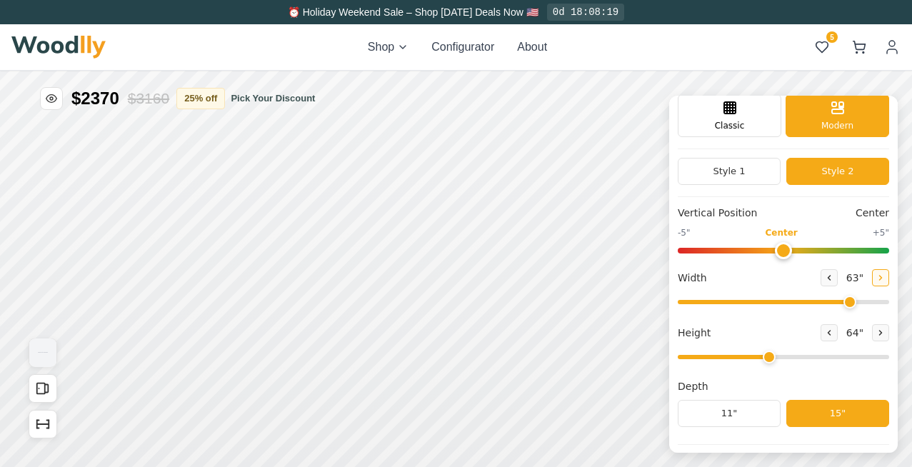
click at [876, 279] on icon at bounding box center [880, 278] width 9 height 9
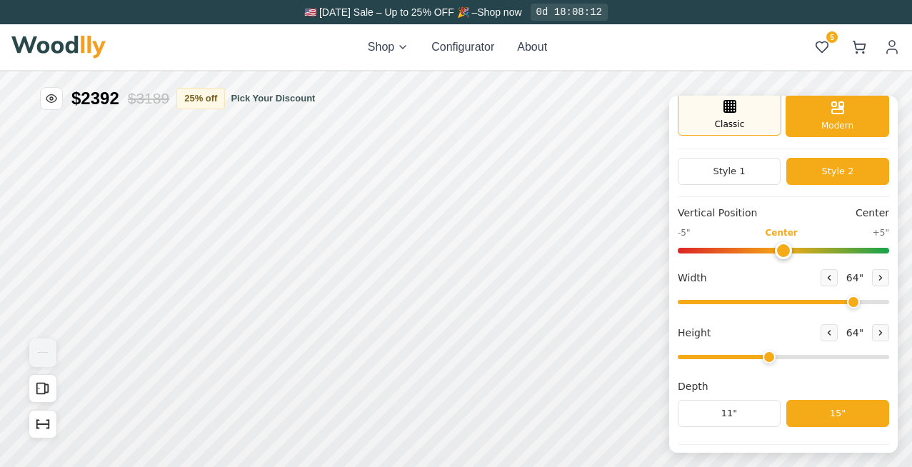
click at [746, 114] on div "Classic" at bounding box center [730, 114] width 104 height 43
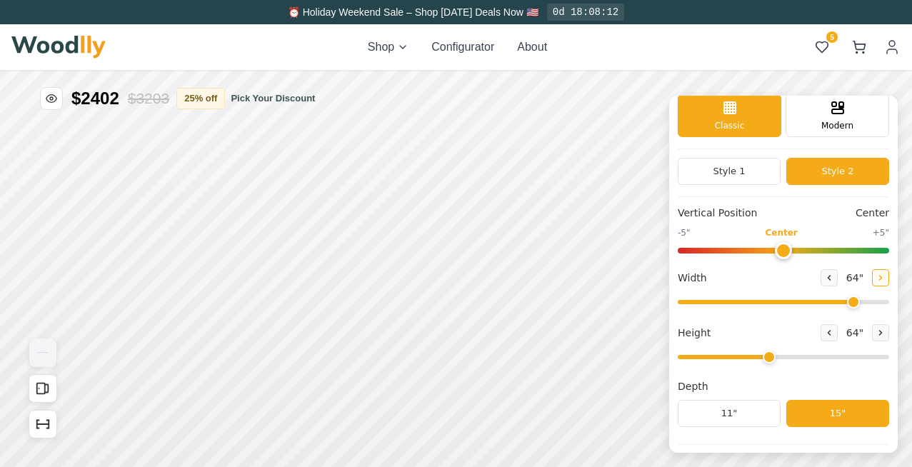
click at [876, 280] on icon at bounding box center [880, 278] width 9 height 9
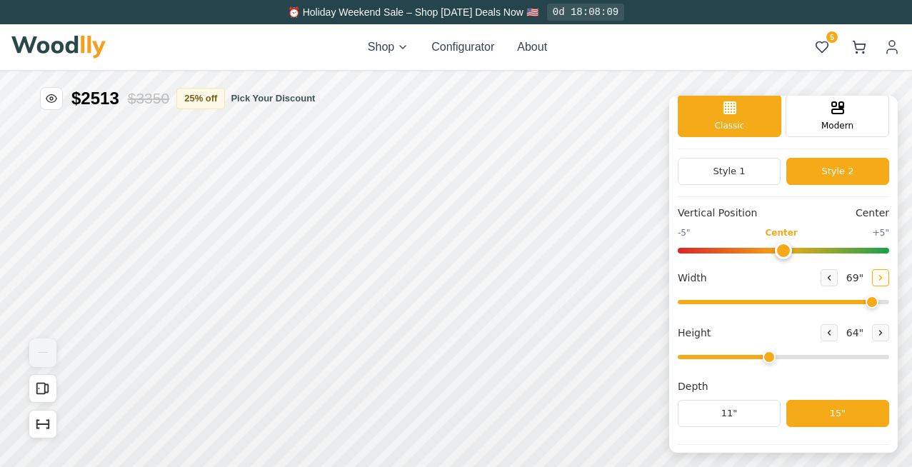
click at [876, 280] on icon at bounding box center [880, 278] width 9 height 9
click at [828, 281] on icon at bounding box center [829, 278] width 9 height 9
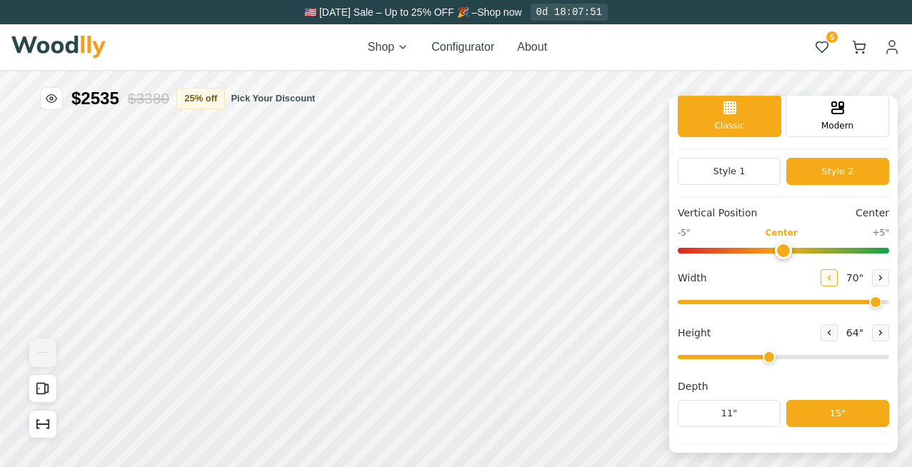
click at [828, 281] on icon at bounding box center [829, 278] width 9 height 9
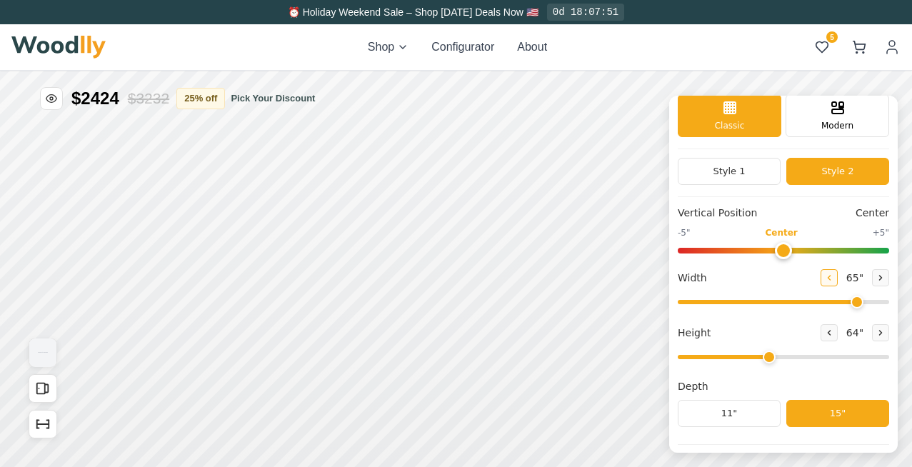
click at [828, 281] on icon at bounding box center [829, 278] width 9 height 9
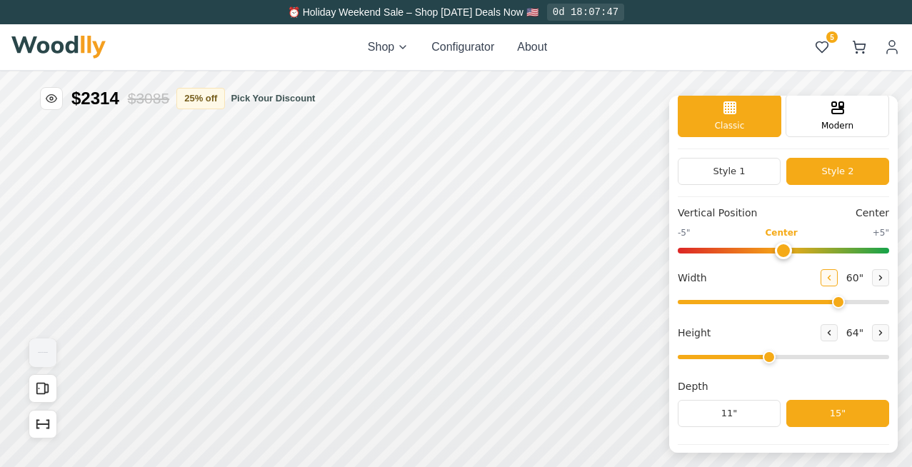
click at [828, 281] on icon at bounding box center [829, 278] width 9 height 9
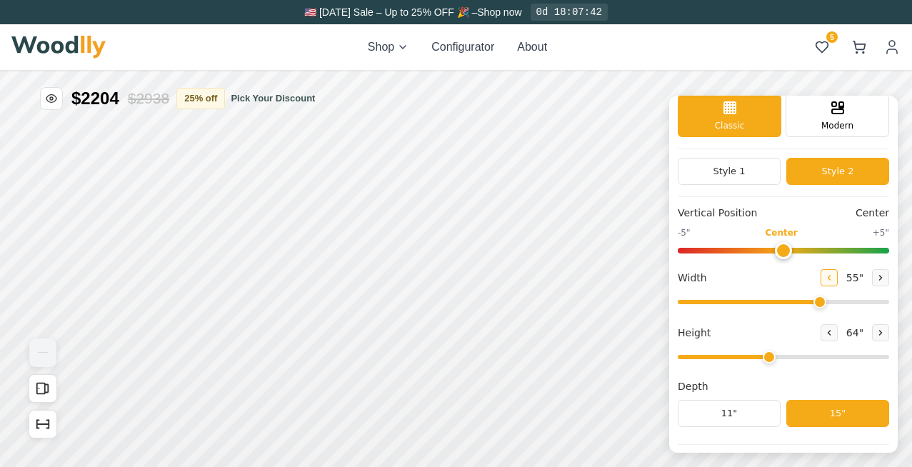
click at [828, 281] on icon at bounding box center [829, 278] width 9 height 9
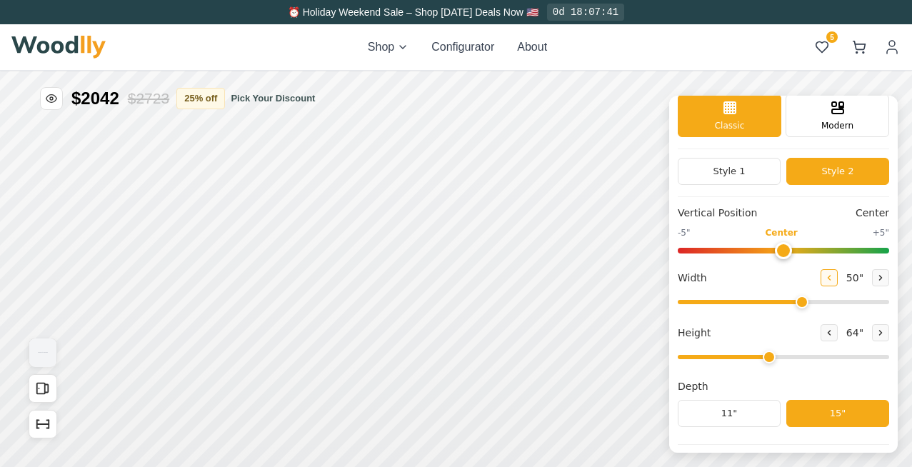
click at [828, 281] on icon at bounding box center [829, 278] width 9 height 9
type input "48"
click at [756, 417] on button "11"" at bounding box center [729, 413] width 103 height 27
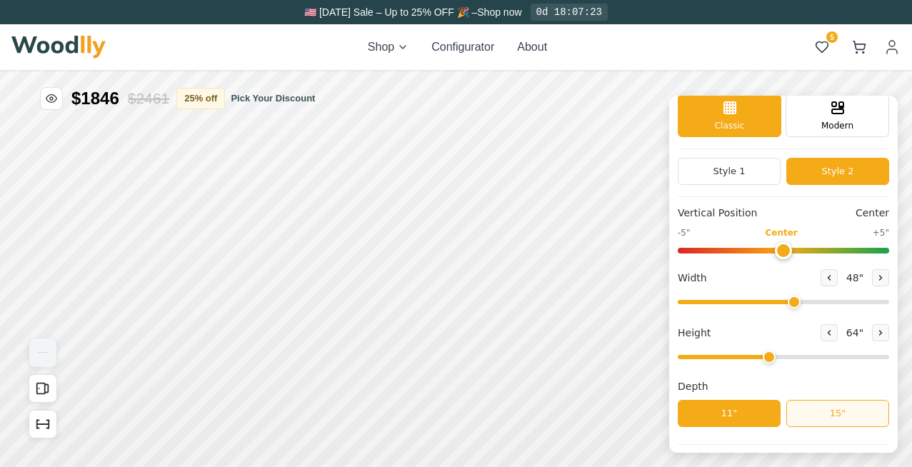
click at [810, 413] on button "15"" at bounding box center [837, 413] width 103 height 27
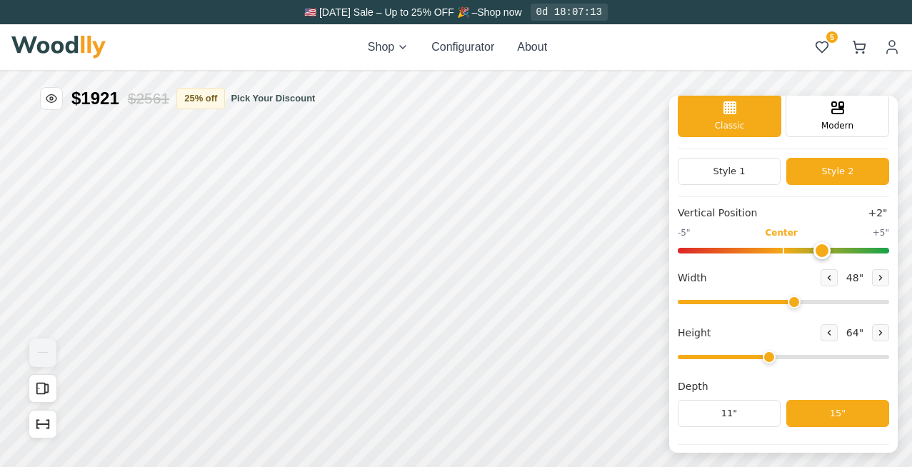
drag, startPoint x: 785, startPoint y: 248, endPoint x: 822, endPoint y: 250, distance: 37.2
click at [822, 250] on input "range" at bounding box center [783, 251] width 211 height 6
click at [828, 121] on span "Modern" at bounding box center [837, 124] width 32 height 13
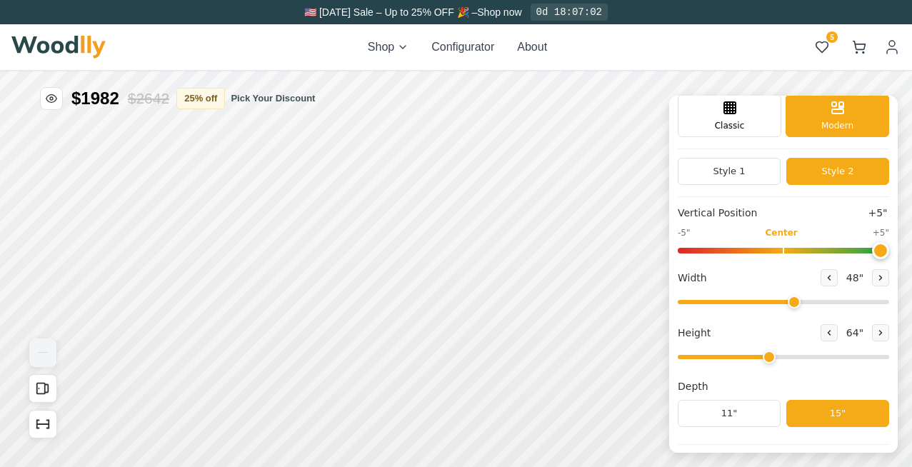
drag, startPoint x: 818, startPoint y: 249, endPoint x: 873, endPoint y: 256, distance: 55.5
click at [873, 254] on input "range" at bounding box center [783, 251] width 211 height 6
click at [738, 129] on span "Classic" at bounding box center [730, 124] width 30 height 13
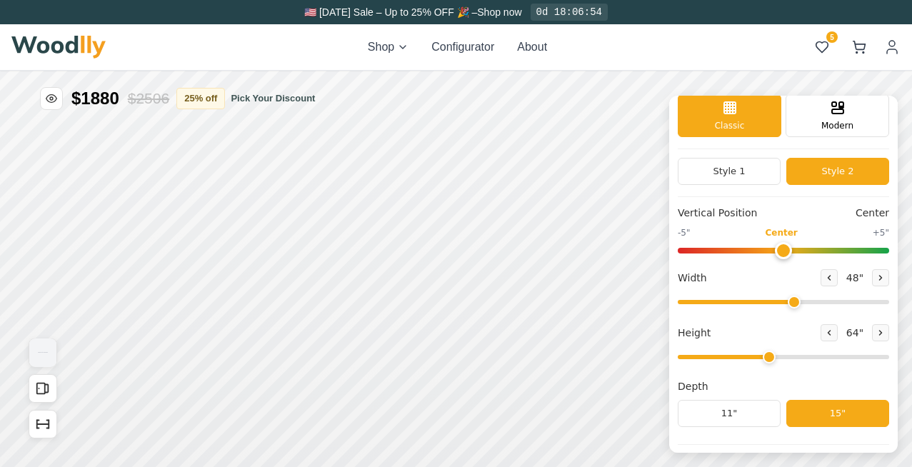
drag, startPoint x: 871, startPoint y: 252, endPoint x: 785, endPoint y: 249, distance: 85.8
type input "0"
click at [785, 249] on input "range" at bounding box center [783, 251] width 211 height 6
click at [821, 333] on button at bounding box center [829, 332] width 17 height 17
click at [825, 333] on icon at bounding box center [829, 333] width 9 height 9
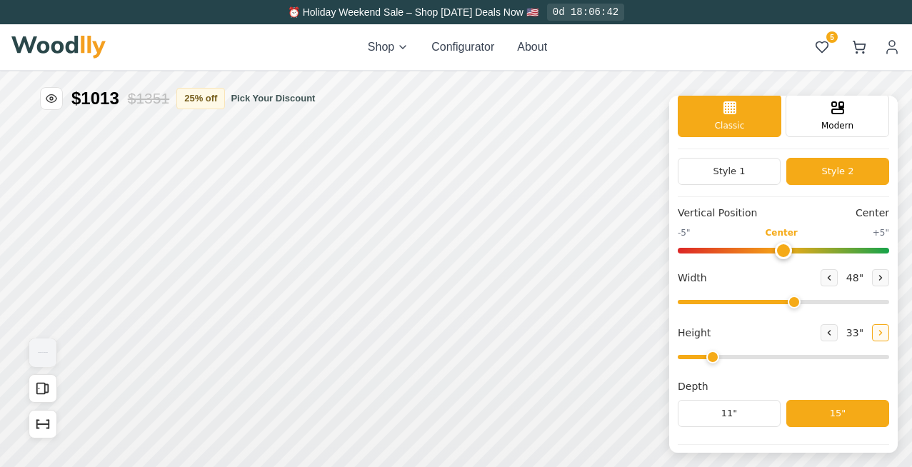
click at [876, 334] on icon at bounding box center [880, 333] width 9 height 9
type input "3"
click at [259, 156] on div "9"" at bounding box center [260, 157] width 11 height 16
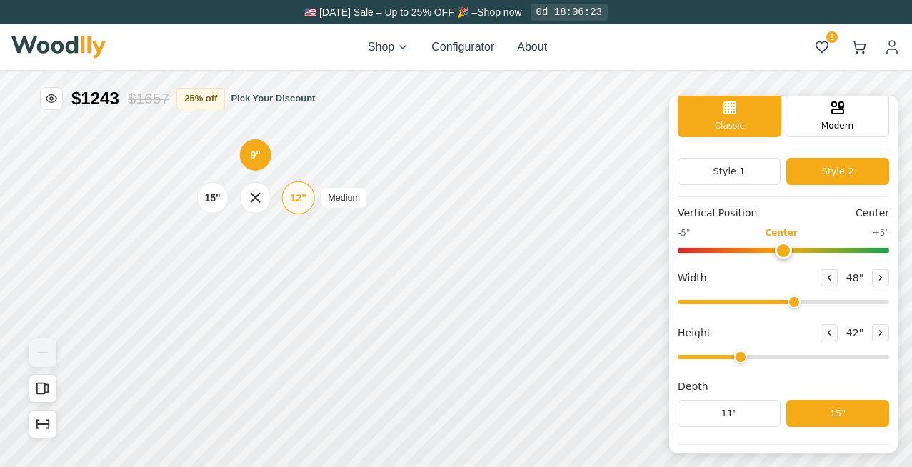
click at [292, 200] on div "12"" at bounding box center [298, 198] width 16 height 16
click at [216, 201] on div "15"" at bounding box center [214, 199] width 16 height 16
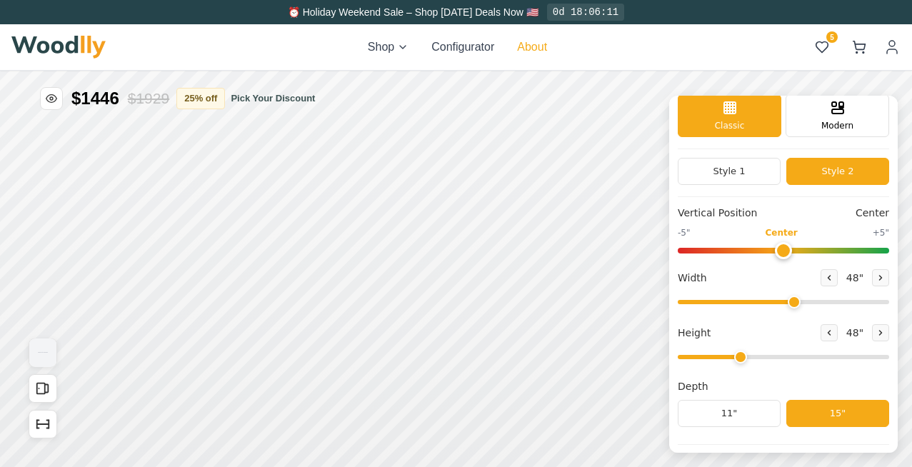
click at [533, 47] on button "About" at bounding box center [532, 47] width 30 height 17
